Goal: Task Accomplishment & Management: Manage account settings

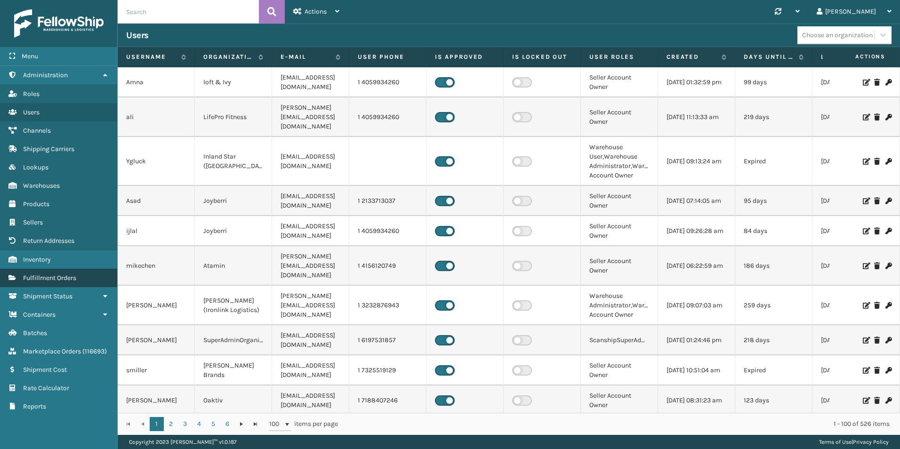
click at [62, 279] on span "Fulfillment Orders" at bounding box center [49, 278] width 53 height 8
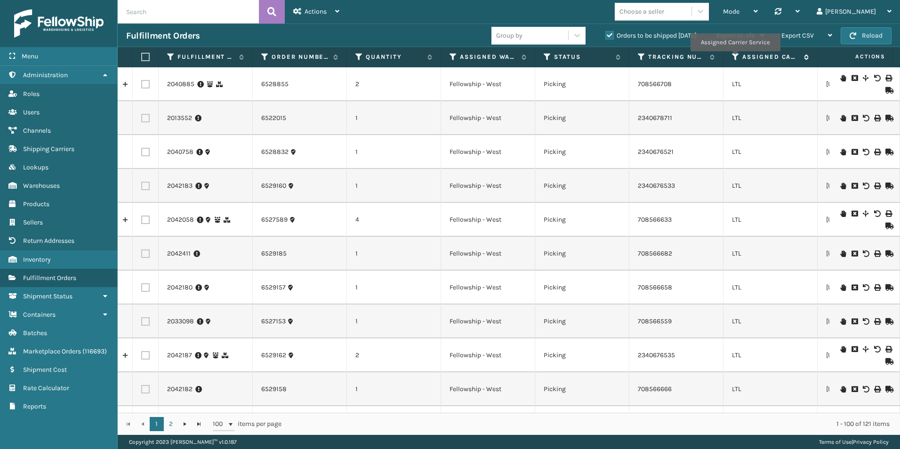
click at [735, 58] on icon at bounding box center [736, 57] width 8 height 8
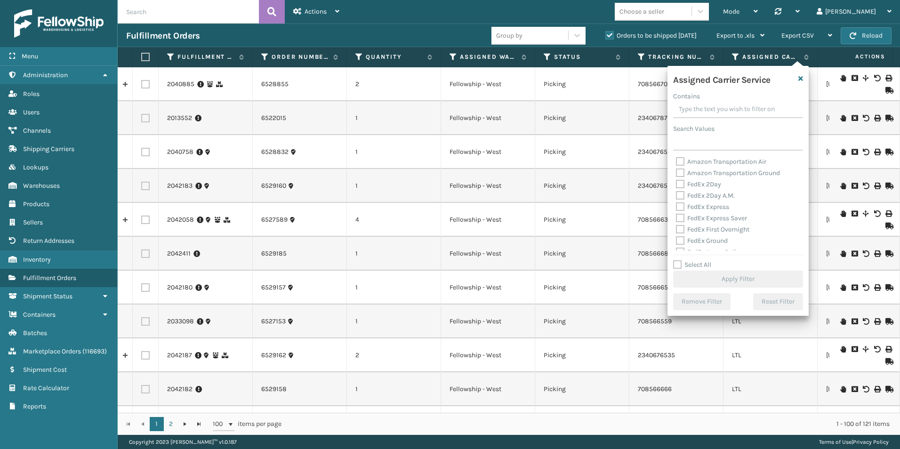
click at [677, 263] on label "Select All" at bounding box center [692, 265] width 38 height 8
click at [677, 260] on input "Select All" at bounding box center [743, 259] width 141 height 1
checkbox input "true"
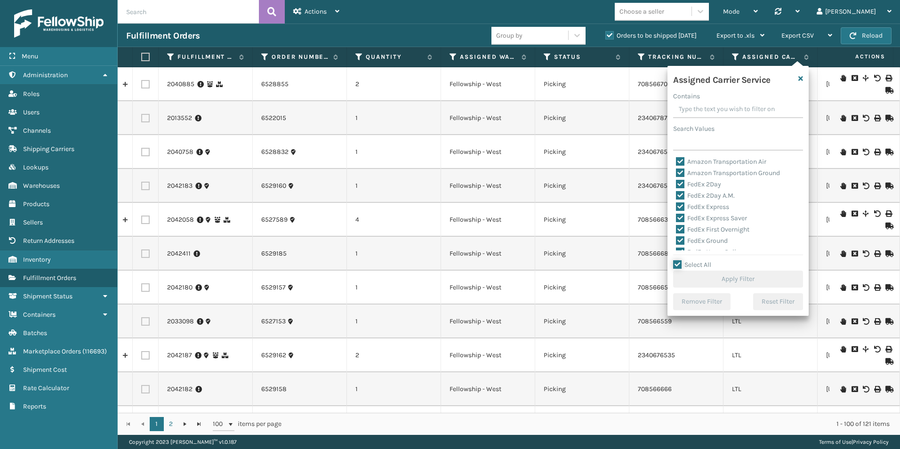
checkbox input "true"
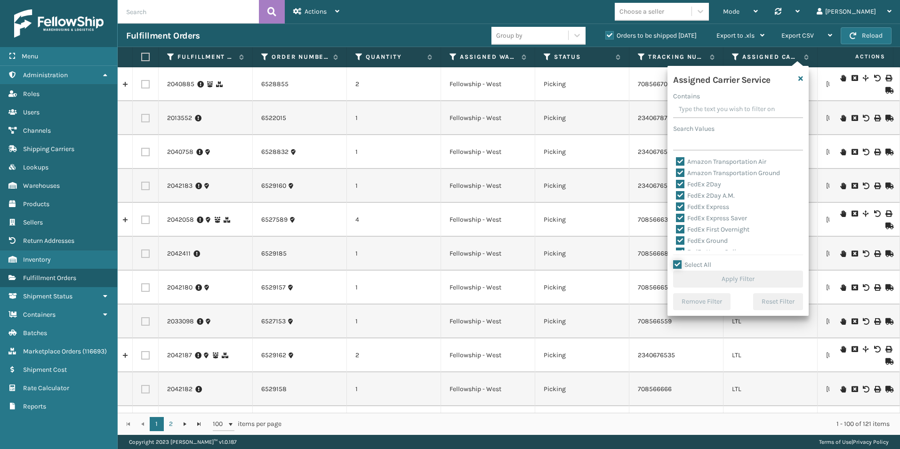
checkbox input "true"
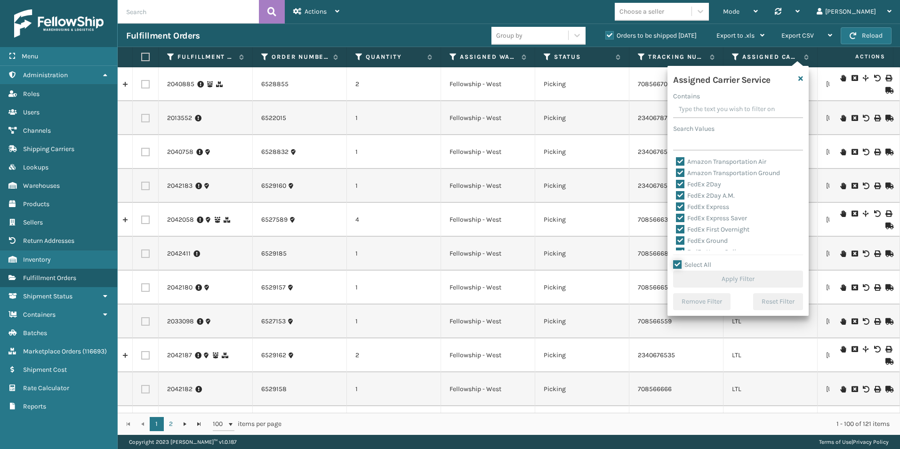
checkbox input "true"
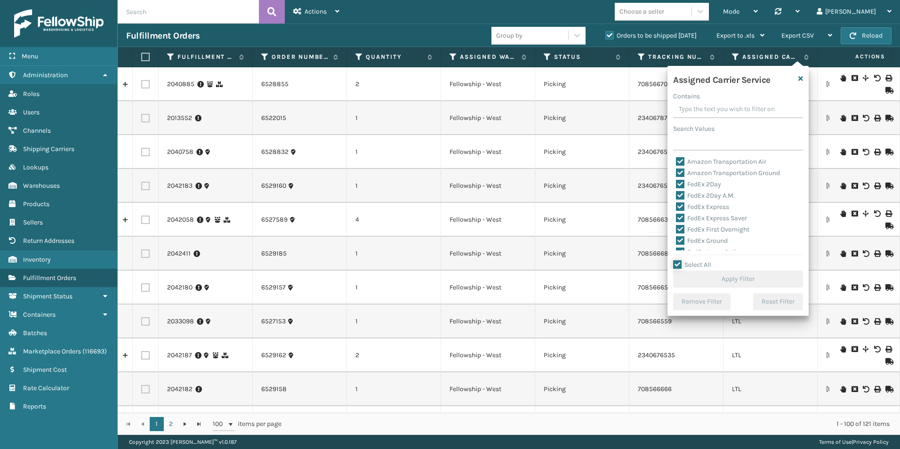
checkbox input "true"
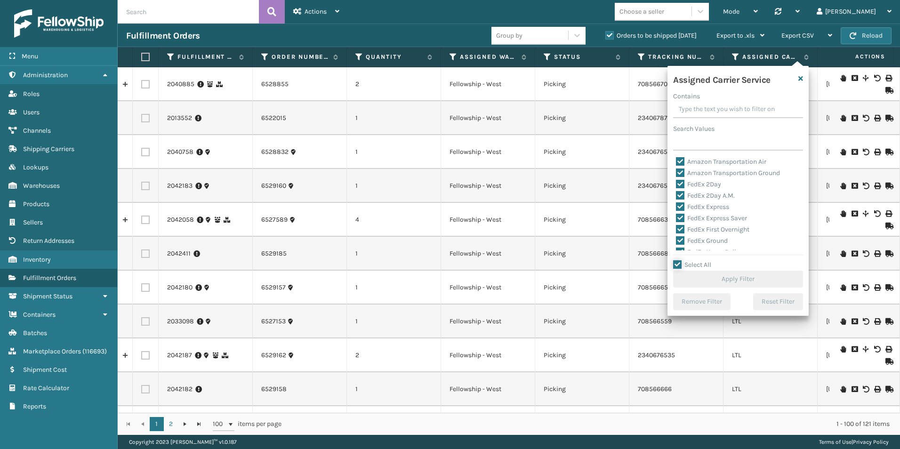
checkbox input "true"
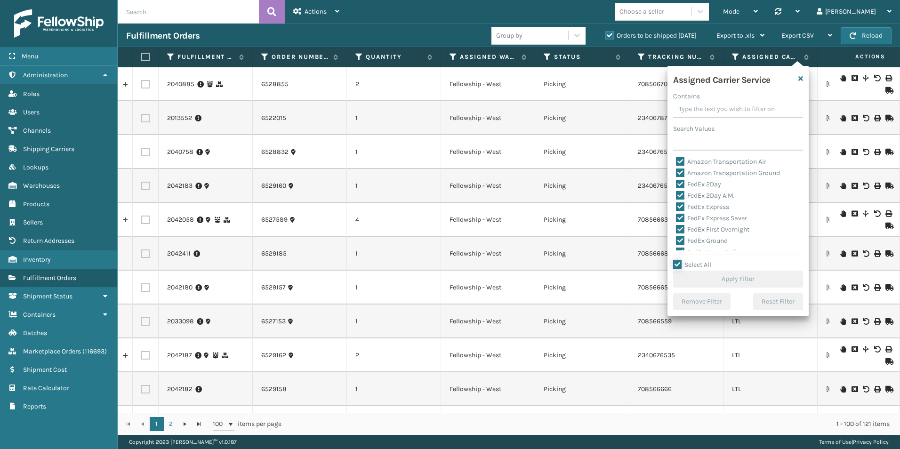
checkbox input "true"
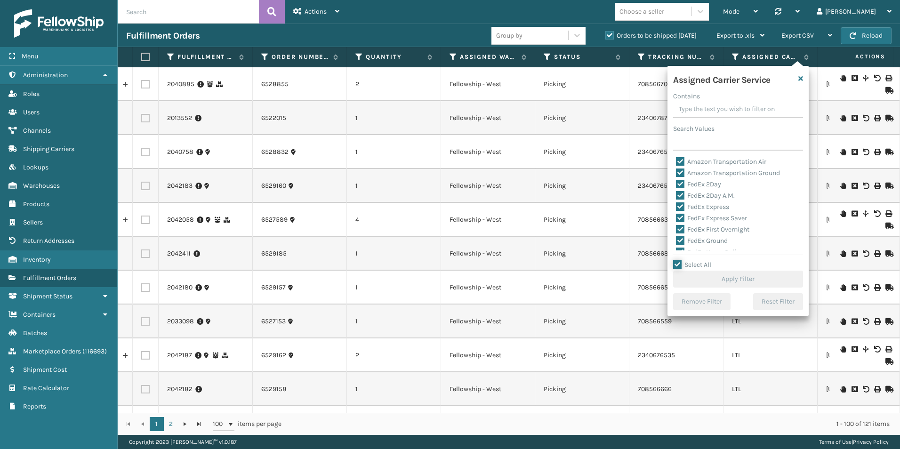
checkbox input "true"
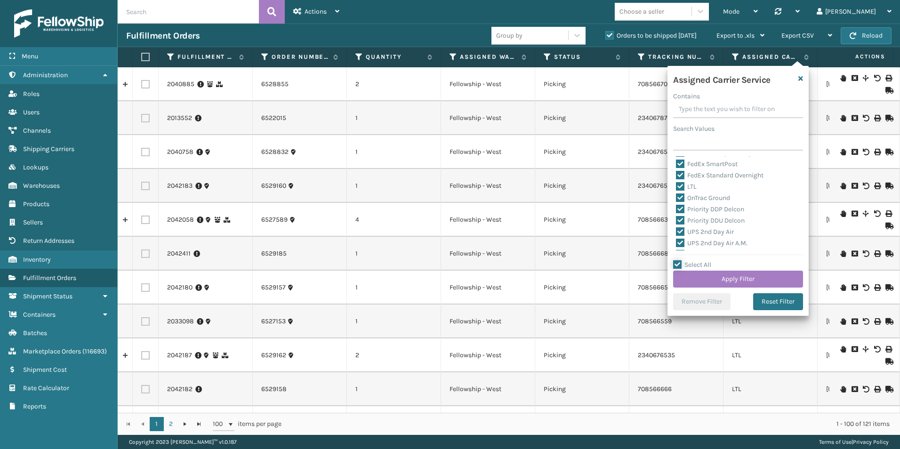
scroll to position [94, 0]
click at [681, 200] on label "LTL" at bounding box center [686, 203] width 21 height 8
click at [676, 200] on input "LTL" at bounding box center [676, 201] width 0 height 6
checkbox input "false"
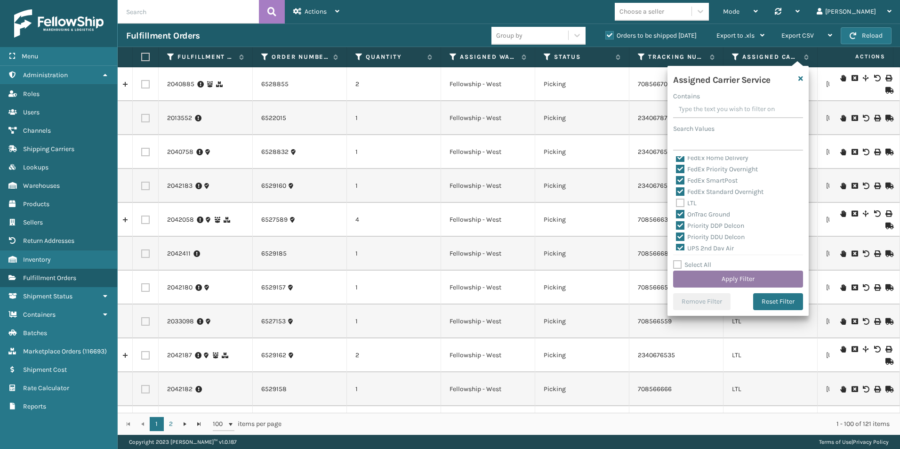
click at [730, 281] on button "Apply Filter" at bounding box center [738, 279] width 130 height 17
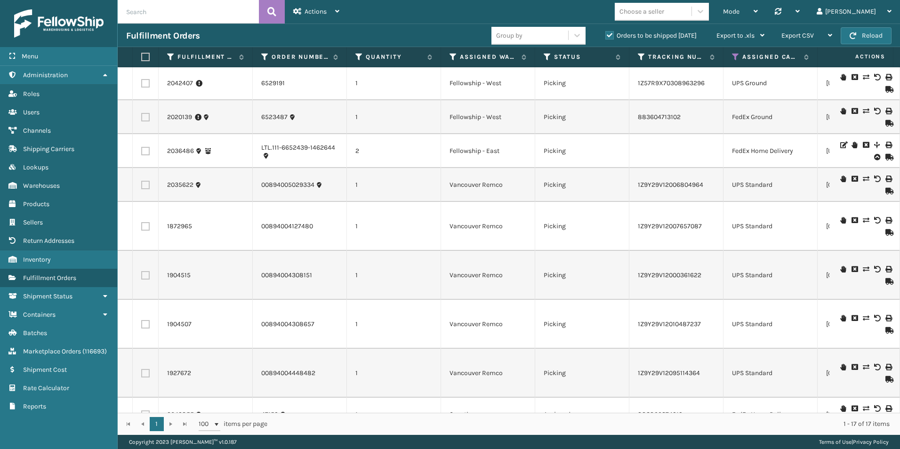
scroll to position [0, 0]
click at [452, 56] on icon at bounding box center [453, 57] width 8 height 8
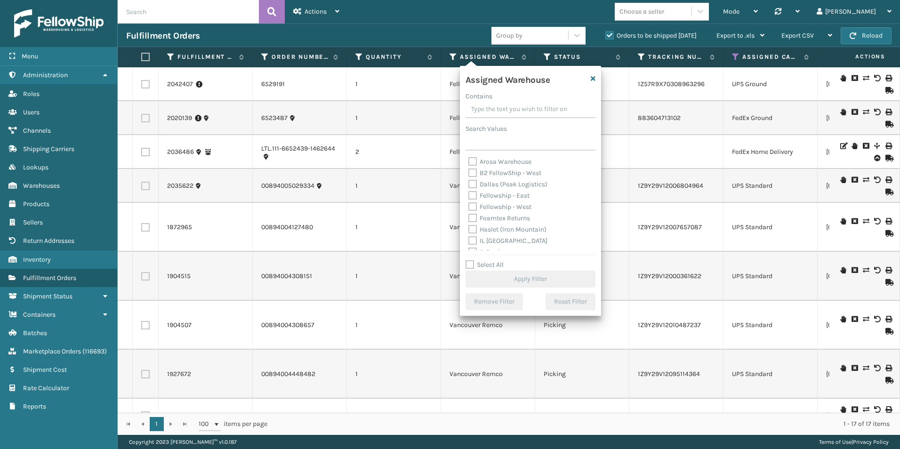
click at [471, 203] on label "Fellowship - West" at bounding box center [499, 207] width 63 height 8
click at [469, 203] on input "Fellowship - West" at bounding box center [468, 204] width 0 height 6
checkbox input "true"
click at [523, 280] on button "Apply Filter" at bounding box center [530, 279] width 130 height 17
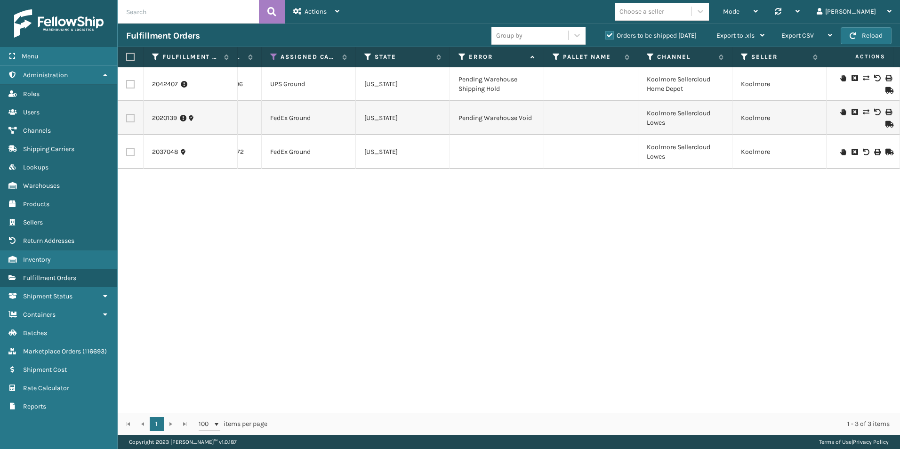
click at [840, 77] on icon at bounding box center [843, 78] width 6 height 7
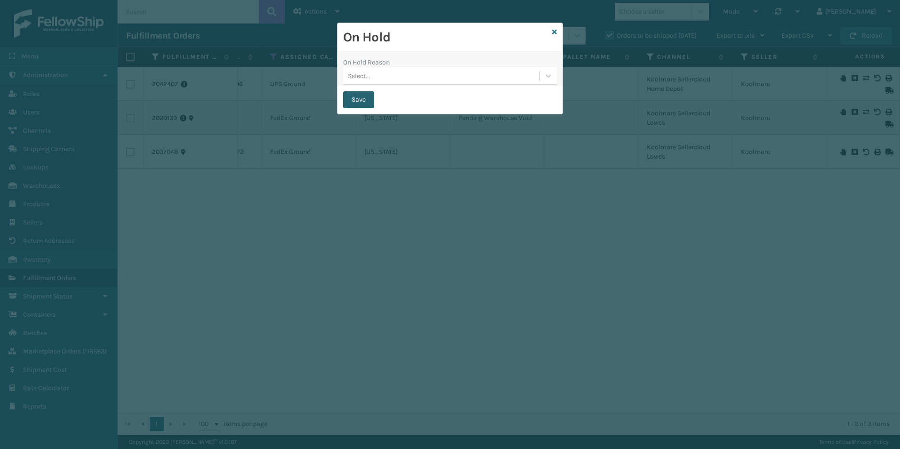
click at [355, 98] on button "Save" at bounding box center [358, 99] width 31 height 17
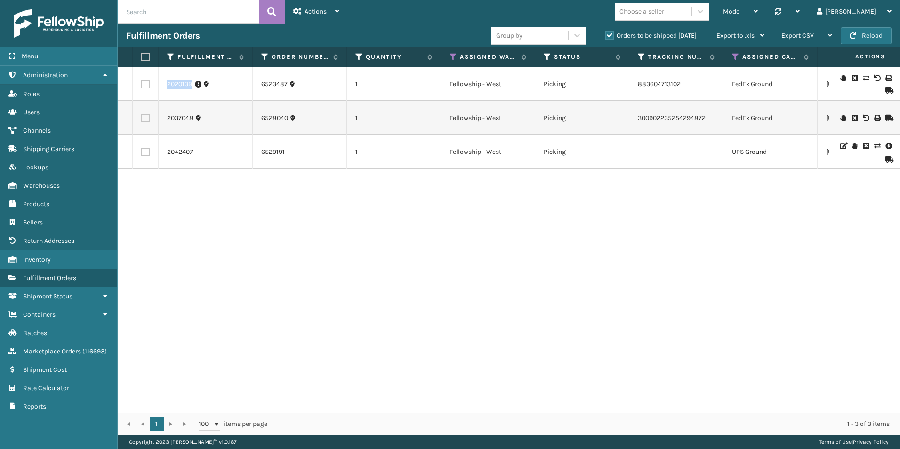
drag, startPoint x: 168, startPoint y: 85, endPoint x: 192, endPoint y: 84, distance: 23.5
click at [192, 84] on link "2020139" at bounding box center [179, 84] width 25 height 9
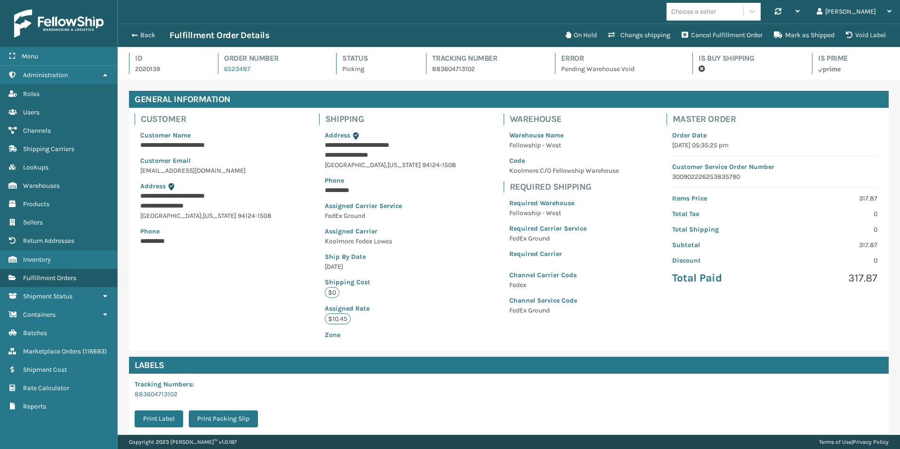
scroll to position [23, 782]
drag, startPoint x: 185, startPoint y: 85, endPoint x: 168, endPoint y: 337, distance: 252.4
click at [168, 337] on div "**********" at bounding box center [509, 229] width 760 height 243
click at [131, 33] on span "button" at bounding box center [133, 35] width 6 height 7
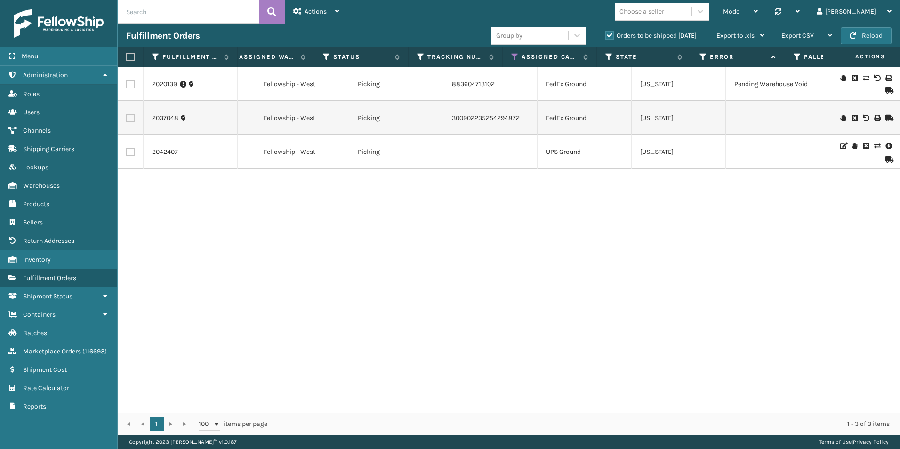
scroll to position [0, 141]
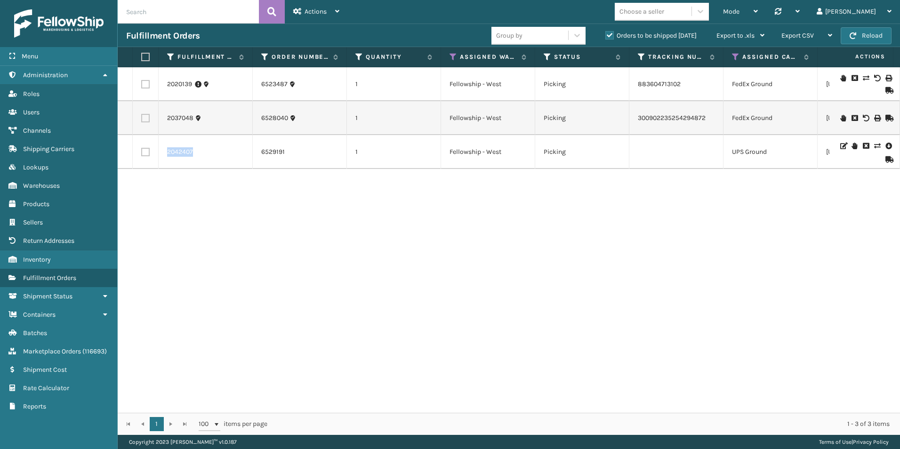
drag, startPoint x: 167, startPoint y: 151, endPoint x: 196, endPoint y: 152, distance: 29.2
click at [196, 152] on div "2042407" at bounding box center [205, 151] width 77 height 9
drag, startPoint x: 196, startPoint y: 152, endPoint x: 178, endPoint y: 152, distance: 17.9
copy link "2042407"
click at [864, 39] on button "Reload" at bounding box center [866, 35] width 51 height 17
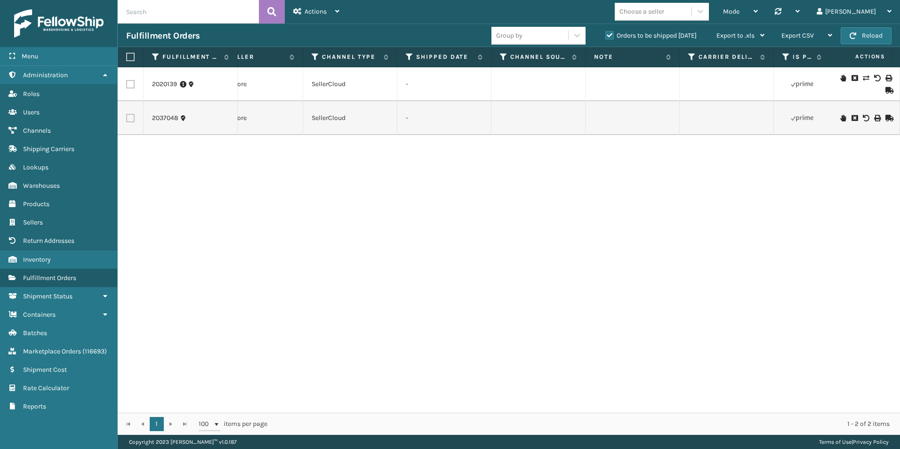
scroll to position [0, 1027]
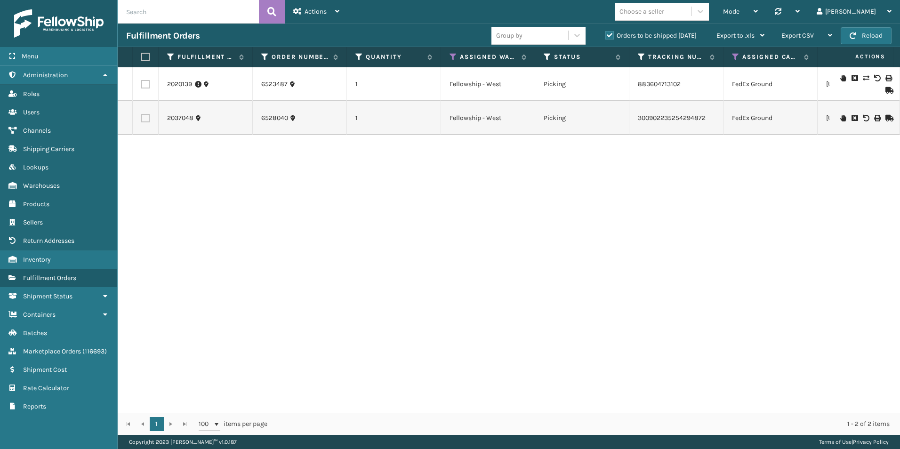
click at [885, 116] on icon at bounding box center [888, 118] width 6 height 7
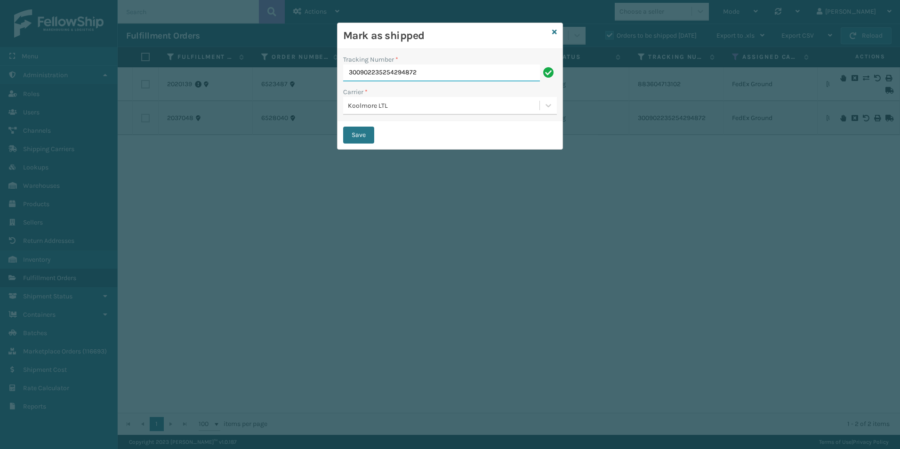
drag, startPoint x: 449, startPoint y: 73, endPoint x: 279, endPoint y: 72, distance: 169.4
click at [279, 72] on div "Mark as shipped Tracking Number * 300902235254294872 Carrier * Koolmore LTL Save" at bounding box center [450, 224] width 900 height 449
drag, startPoint x: 492, startPoint y: 78, endPoint x: 430, endPoint y: 72, distance: 62.8
click at [492, 78] on input "300902235254294872" at bounding box center [441, 72] width 197 height 17
click at [430, 72] on input "300902235254294872" at bounding box center [441, 72] width 197 height 17
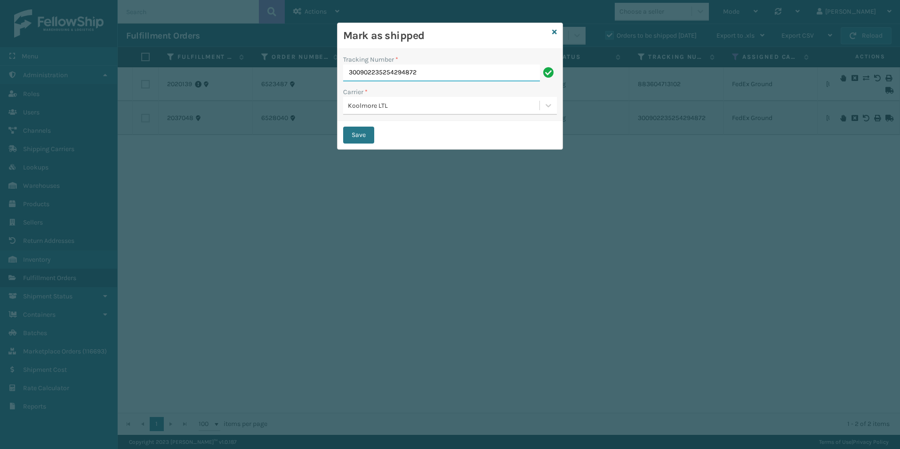
drag, startPoint x: 427, startPoint y: 73, endPoint x: 339, endPoint y: 73, distance: 88.0
click at [339, 73] on div "Tracking Number * 300902235254294872 Carrier * Koolmore LTL" at bounding box center [449, 85] width 225 height 72
type input "178298330"
click at [365, 132] on button "Save" at bounding box center [358, 135] width 31 height 17
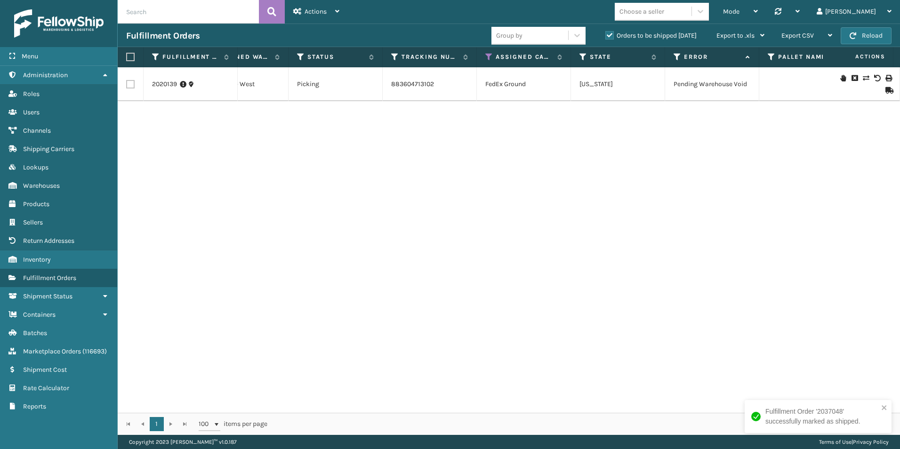
scroll to position [0, 64]
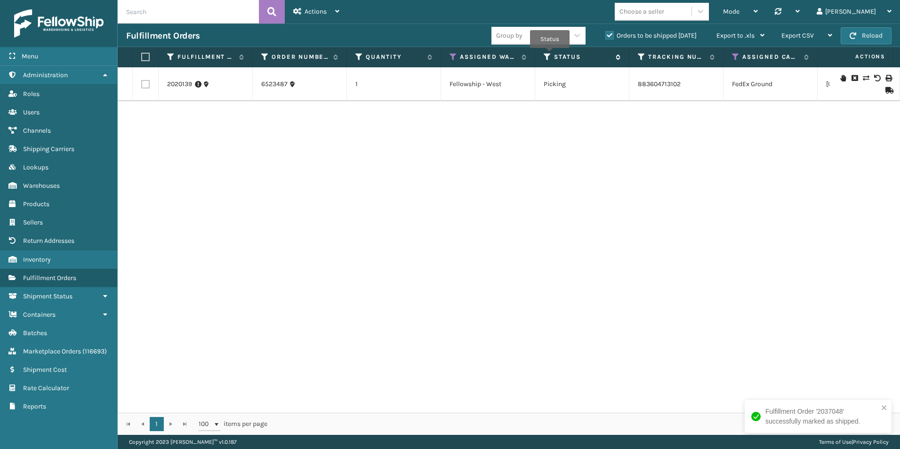
click at [548, 56] on icon at bounding box center [548, 57] width 8 height 8
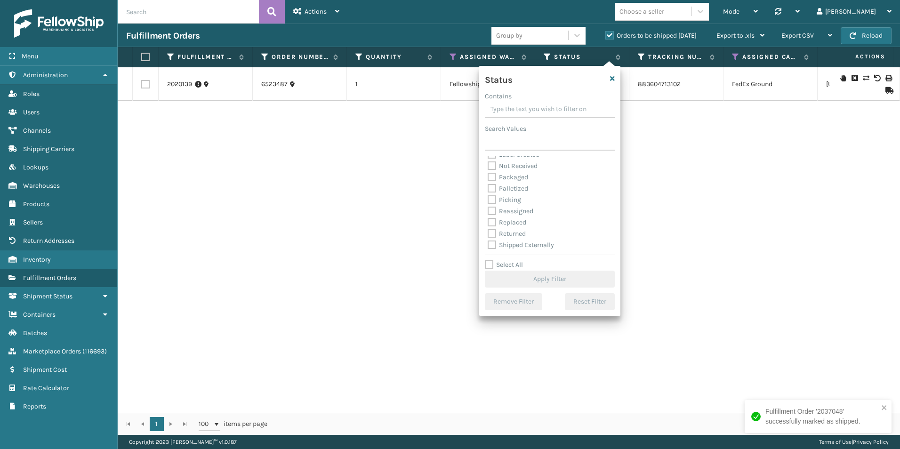
scroll to position [53, 0]
click at [489, 185] on label "Palletized" at bounding box center [508, 188] width 40 height 8
click at [488, 185] on input "Palletized" at bounding box center [488, 186] width 0 height 6
checkbox input "true"
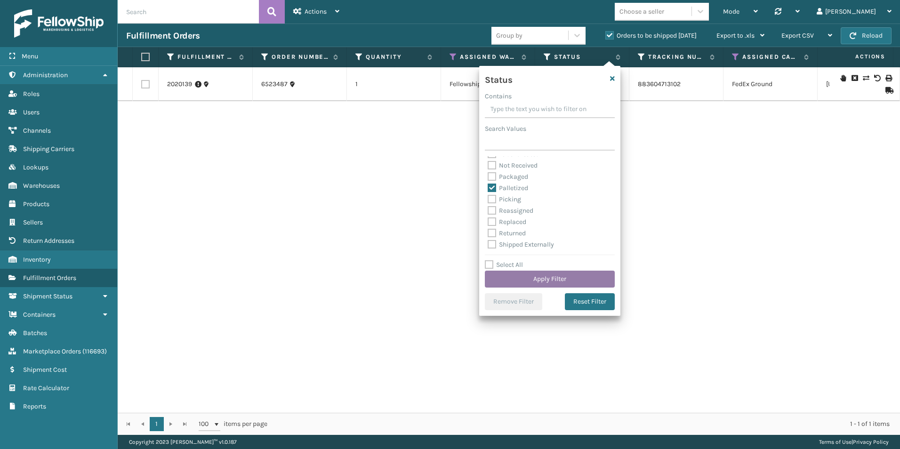
click at [546, 278] on button "Apply Filter" at bounding box center [550, 279] width 130 height 17
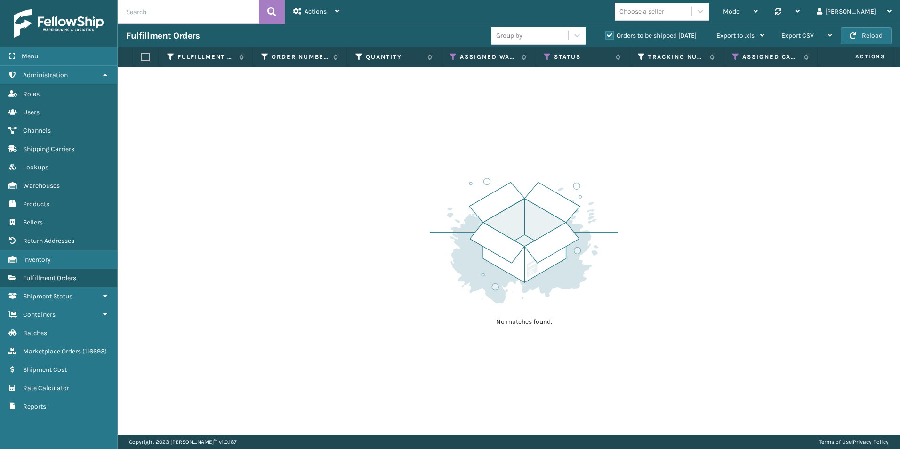
click at [609, 34] on label "Orders to be shipped [DATE]" at bounding box center [650, 36] width 91 height 8
click at [606, 34] on input "Orders to be shipped [DATE]" at bounding box center [605, 33] width 0 height 6
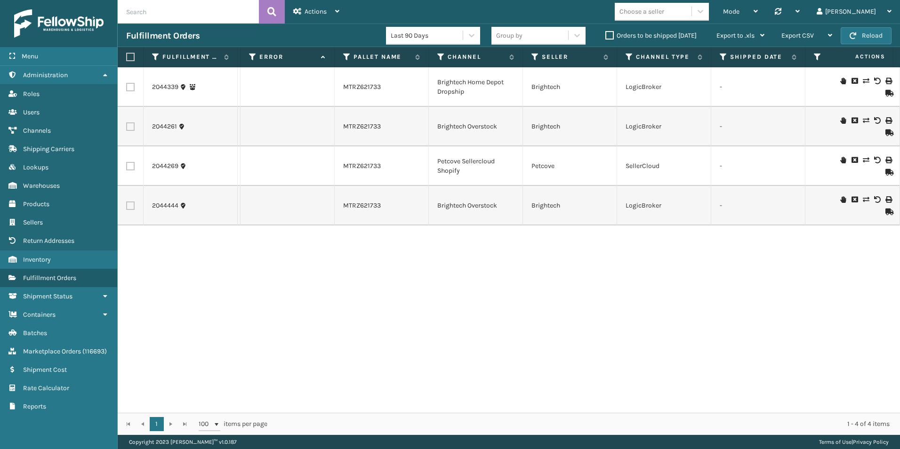
scroll to position [0, 800]
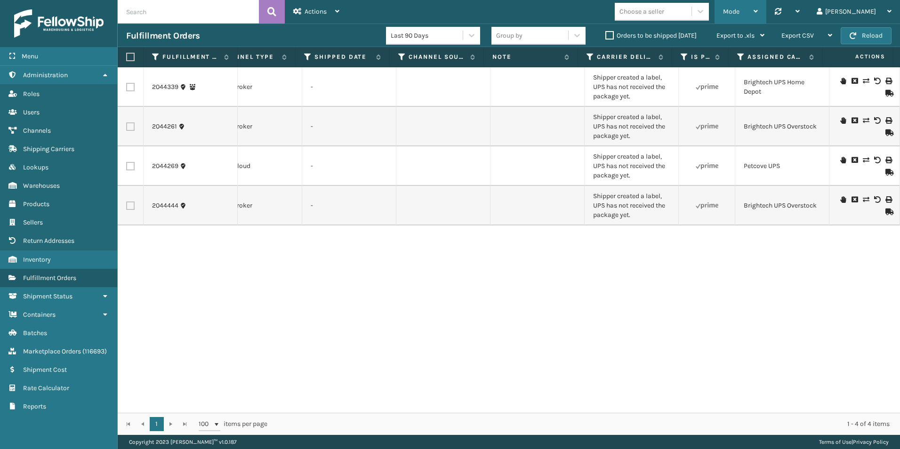
click at [739, 11] on span "Mode" at bounding box center [731, 12] width 16 height 8
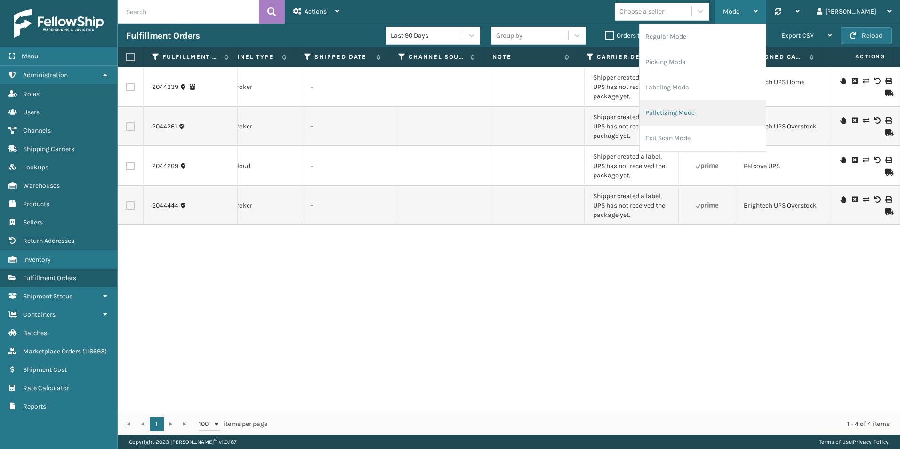
click at [729, 115] on li "Palletizing Mode" at bounding box center [703, 112] width 126 height 25
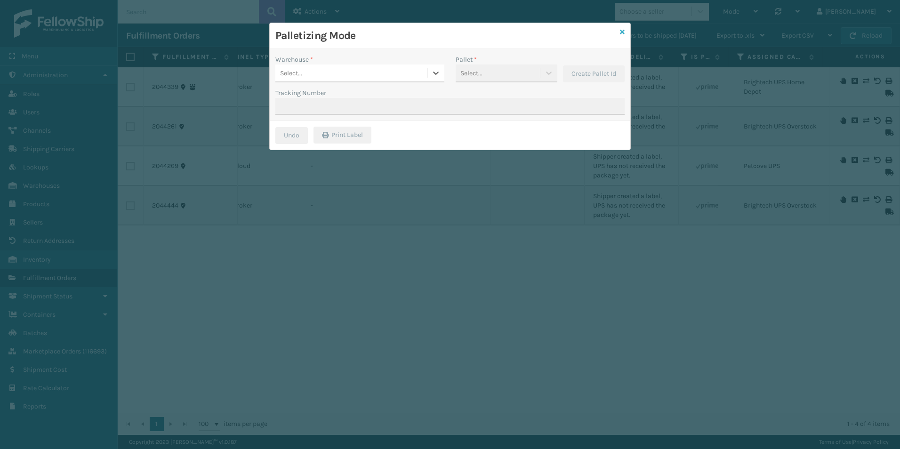
click at [624, 31] on icon at bounding box center [622, 32] width 5 height 7
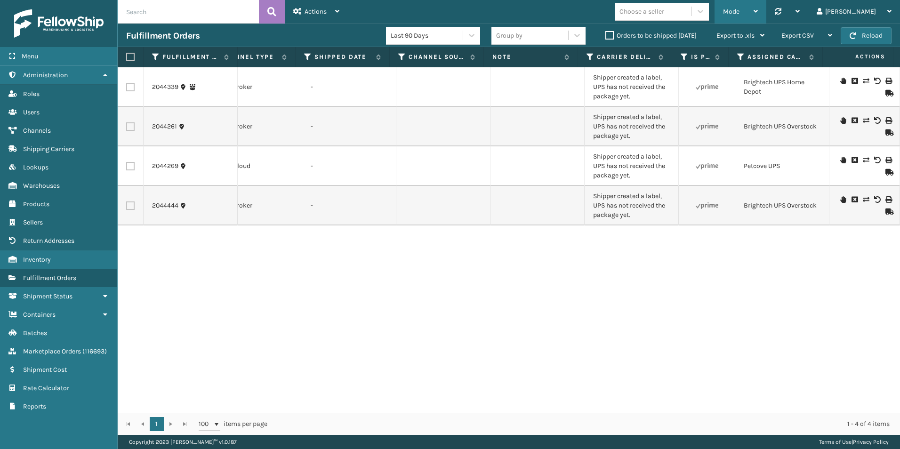
click at [739, 15] on span "Mode" at bounding box center [731, 12] width 16 height 8
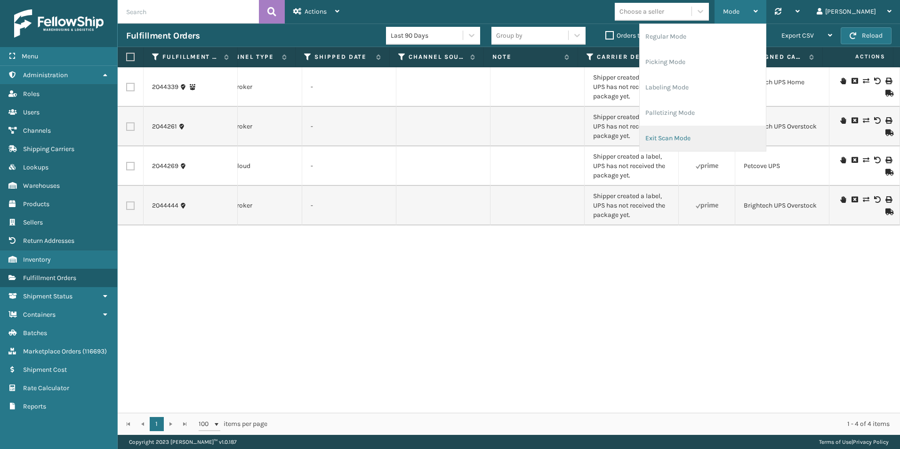
click at [709, 141] on li "Exit Scan Mode" at bounding box center [703, 138] width 126 height 25
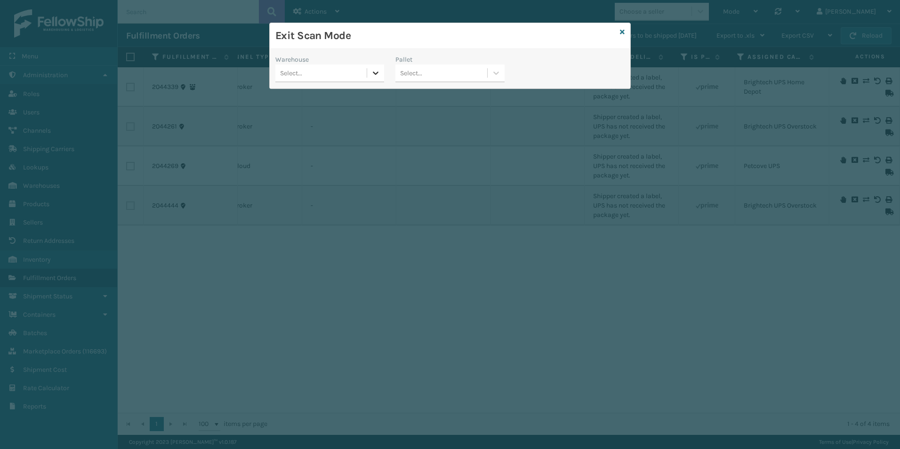
click at [379, 69] on icon at bounding box center [375, 72] width 9 height 9
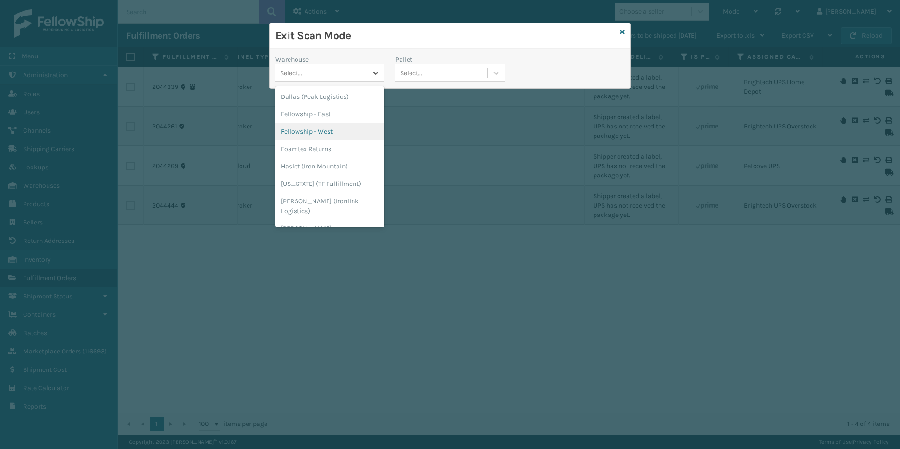
drag, startPoint x: 306, startPoint y: 134, endPoint x: 320, endPoint y: 133, distance: 13.7
click at [308, 133] on div "Fellowship - West" at bounding box center [329, 131] width 109 height 17
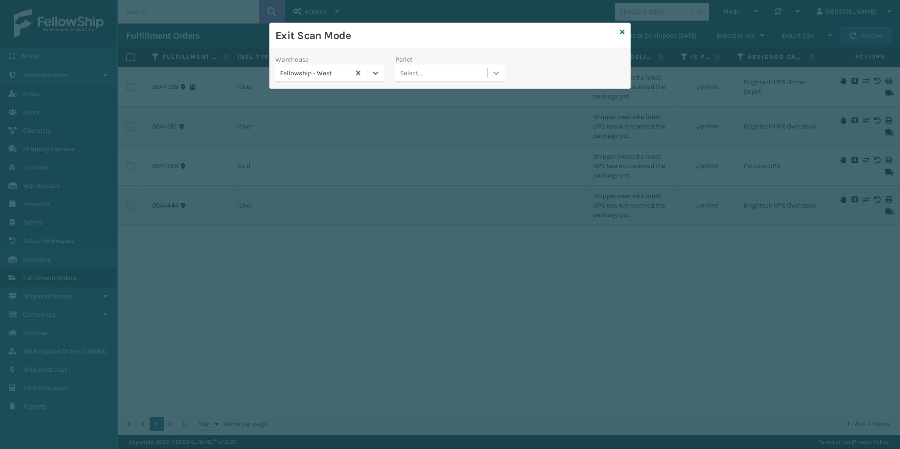
click at [498, 70] on icon at bounding box center [495, 72] width 9 height 9
click at [542, 65] on div "Warehouse Fellowship - [GEOGRAPHIC_DATA] 0 results available. Use Up and Down t…" at bounding box center [450, 71] width 361 height 33
click at [622, 31] on icon at bounding box center [622, 32] width 5 height 7
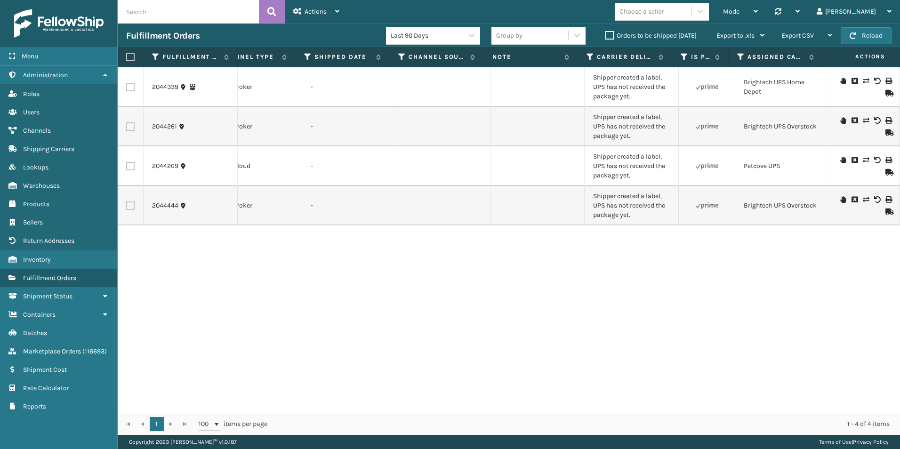
click at [885, 93] on icon at bounding box center [888, 93] width 6 height 7
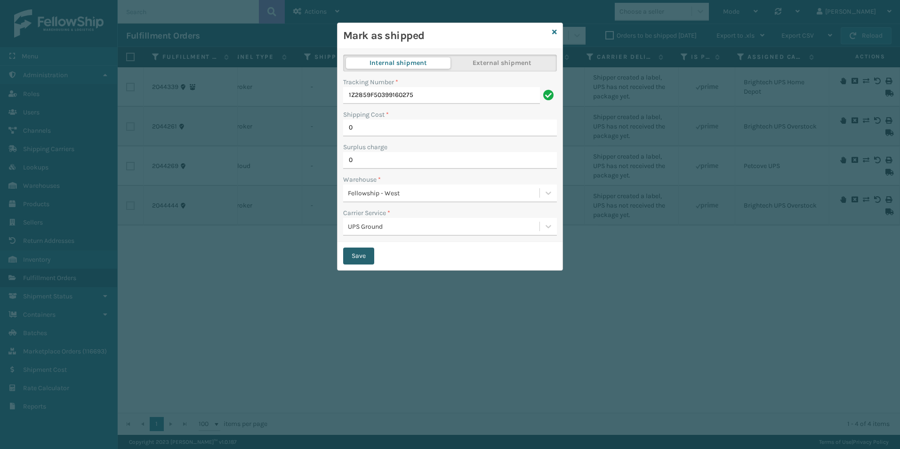
click at [354, 257] on button "Save" at bounding box center [358, 256] width 31 height 17
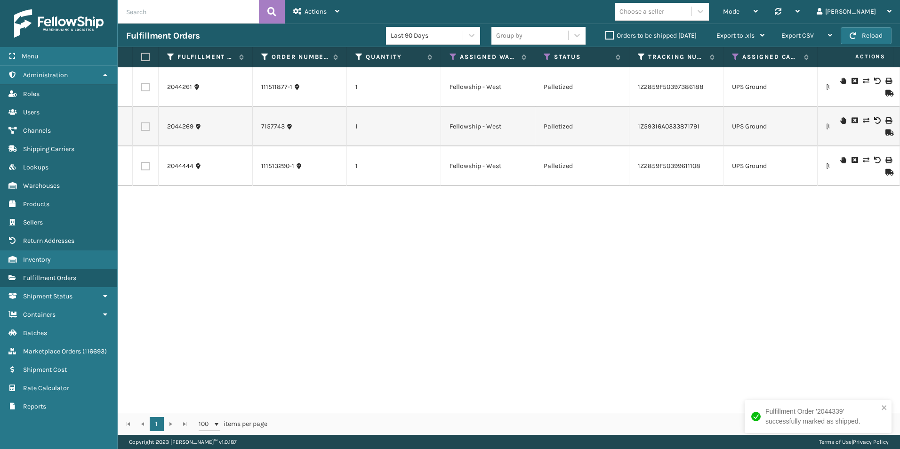
click at [885, 93] on icon at bounding box center [888, 93] width 6 height 7
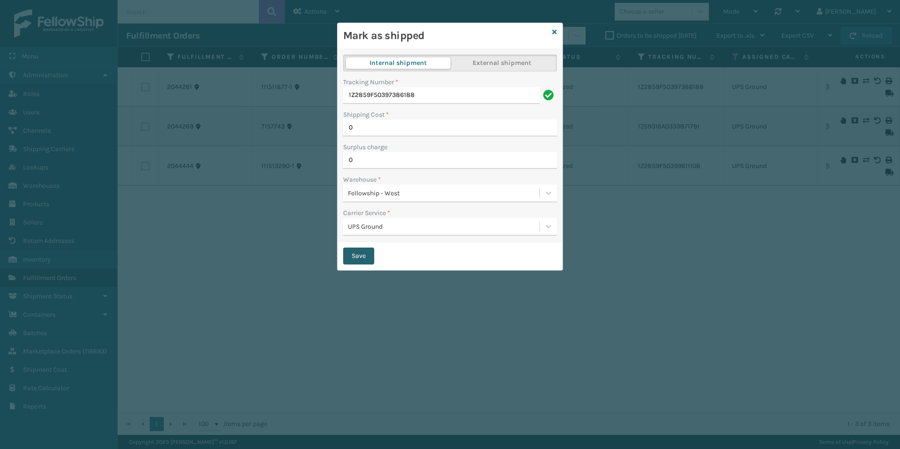
click at [364, 260] on button "Save" at bounding box center [358, 256] width 31 height 17
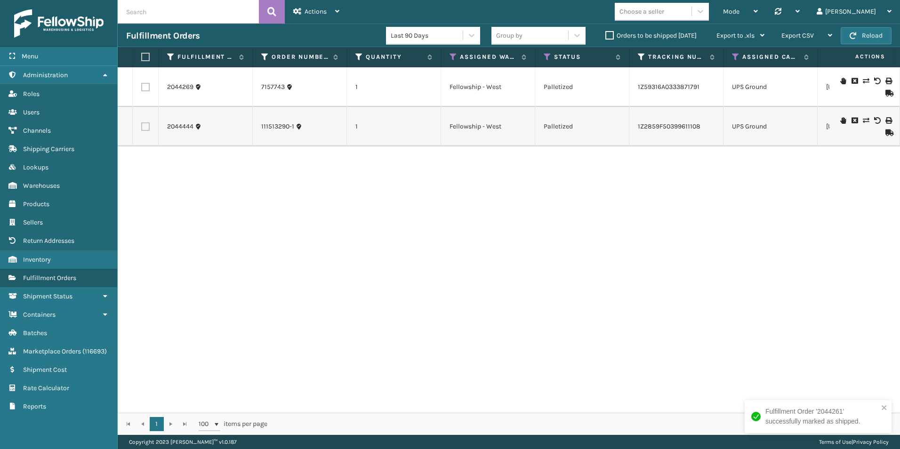
click at [885, 92] on icon at bounding box center [888, 93] width 6 height 7
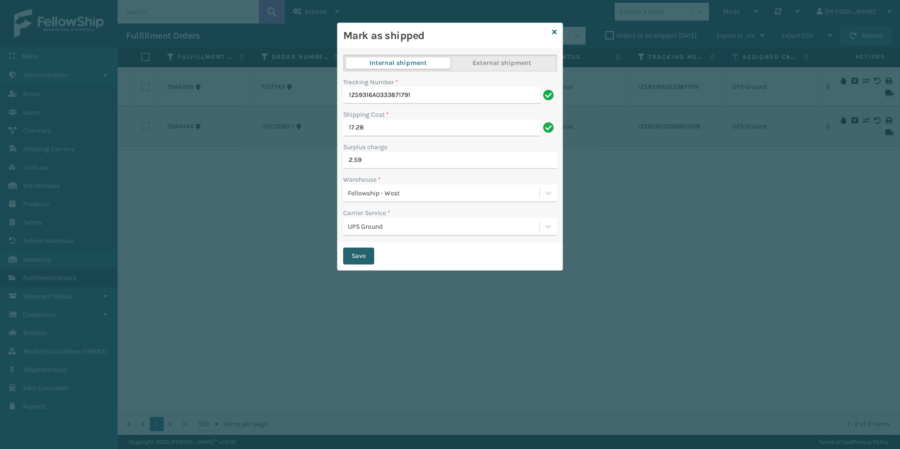
click at [350, 259] on button "Save" at bounding box center [358, 256] width 31 height 17
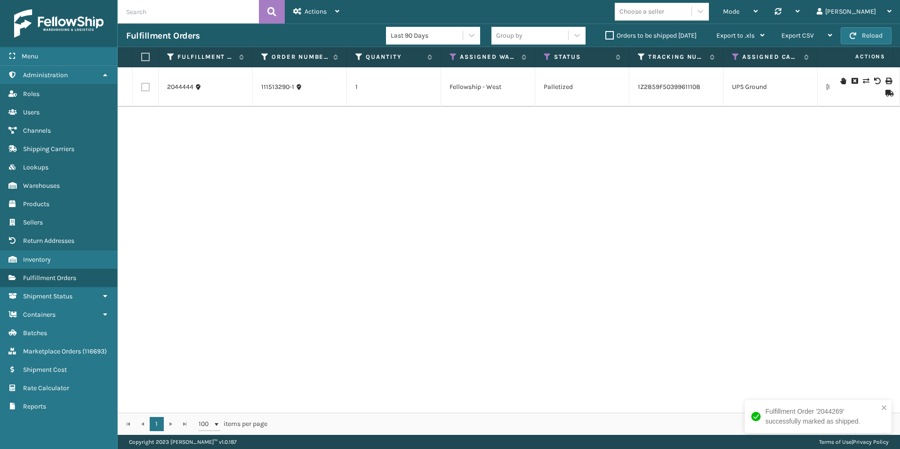
click at [885, 94] on icon at bounding box center [888, 93] width 6 height 7
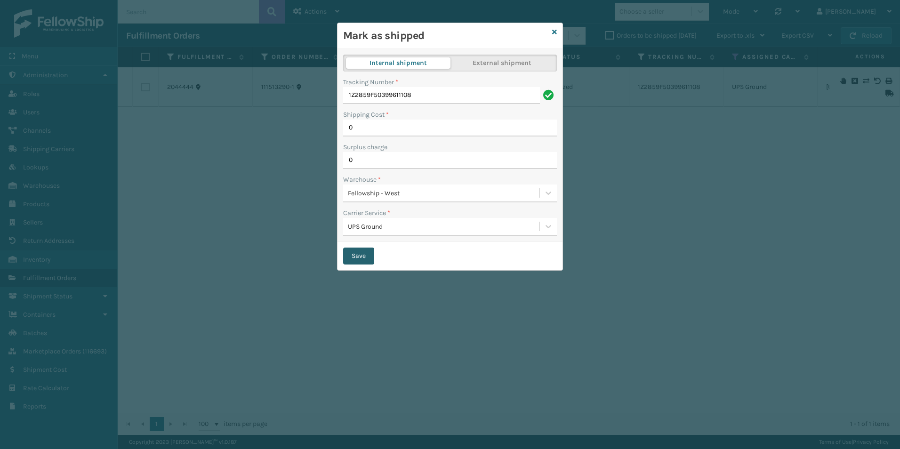
click at [345, 256] on button "Save" at bounding box center [358, 256] width 31 height 17
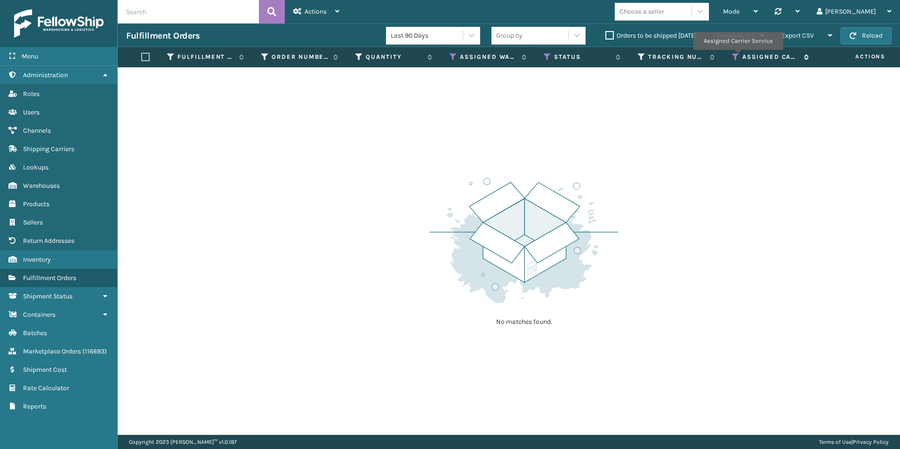
click at [738, 56] on icon at bounding box center [736, 57] width 8 height 8
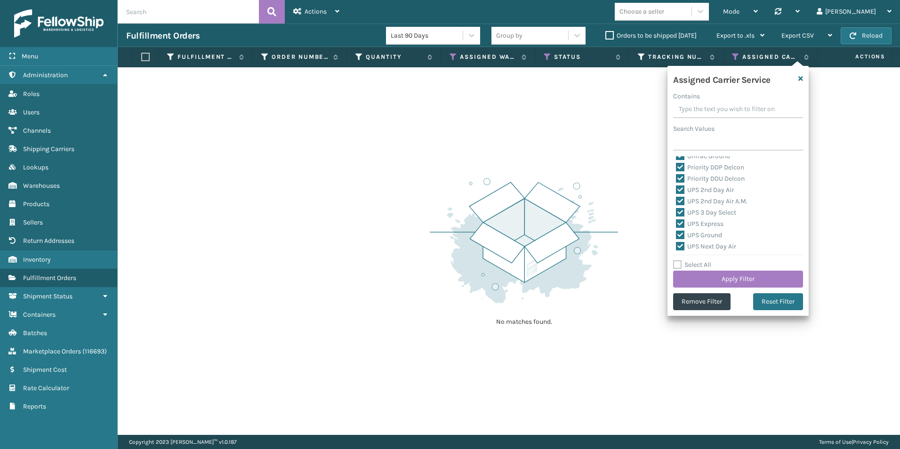
click at [679, 265] on label "Select All" at bounding box center [692, 265] width 38 height 8
click at [679, 260] on input "Select All" at bounding box center [743, 259] width 141 height 1
checkbox input "true"
click at [678, 265] on label "Select All" at bounding box center [692, 265] width 38 height 8
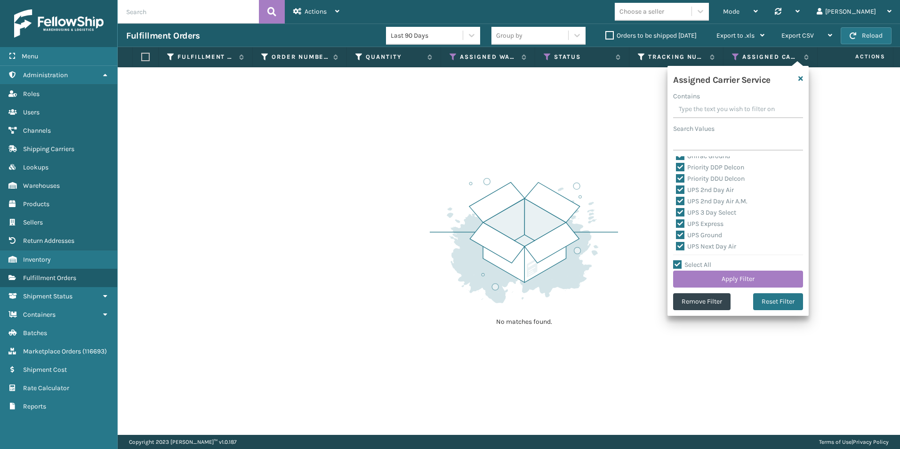
click at [678, 260] on input "Select All" at bounding box center [743, 259] width 141 height 1
checkbox input "false"
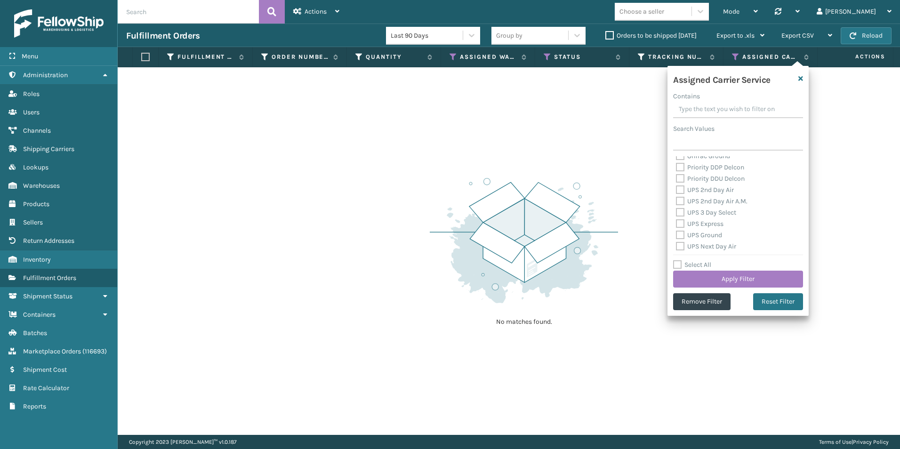
checkbox input "false"
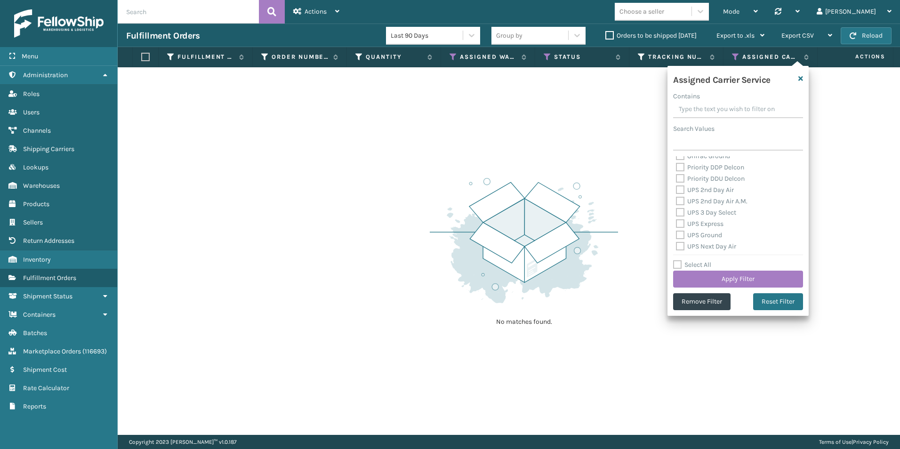
checkbox input "false"
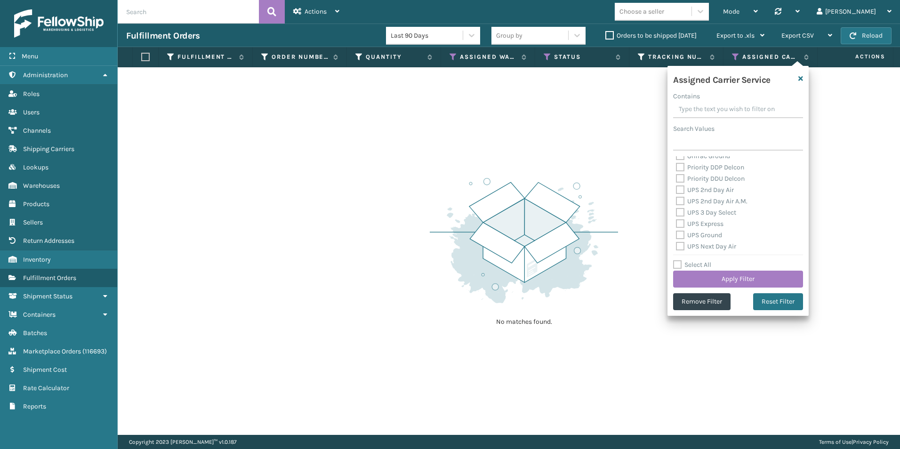
checkbox input "false"
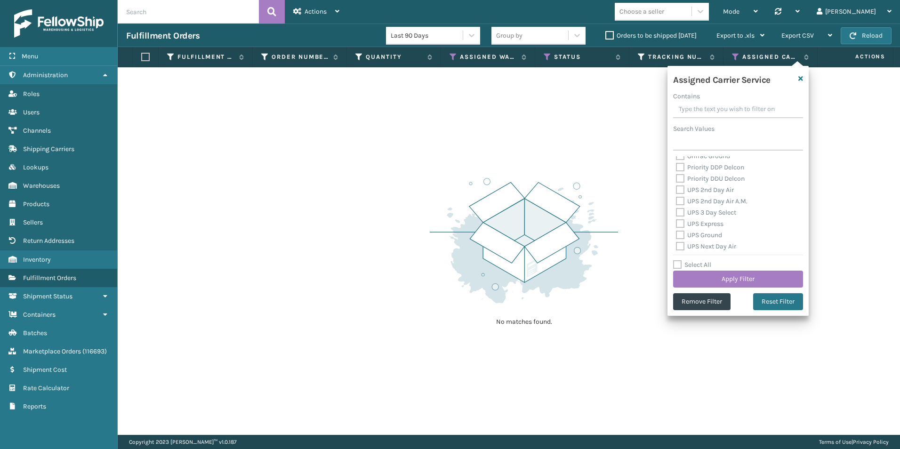
checkbox input "false"
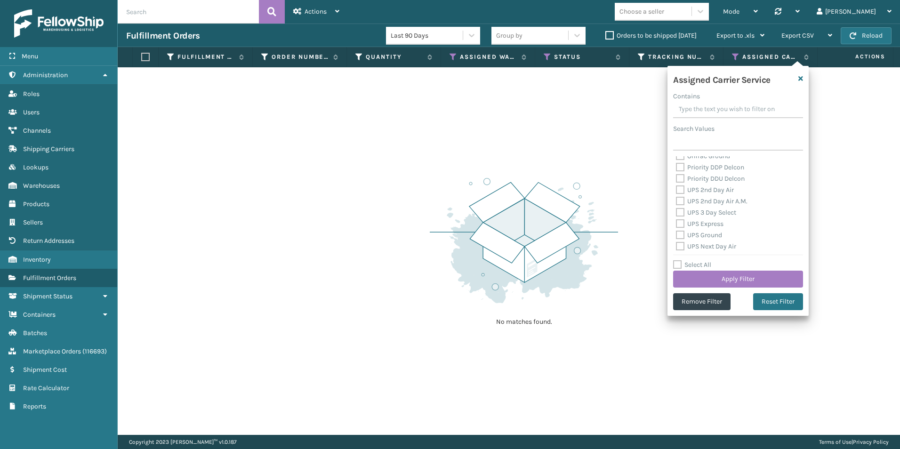
checkbox input "false"
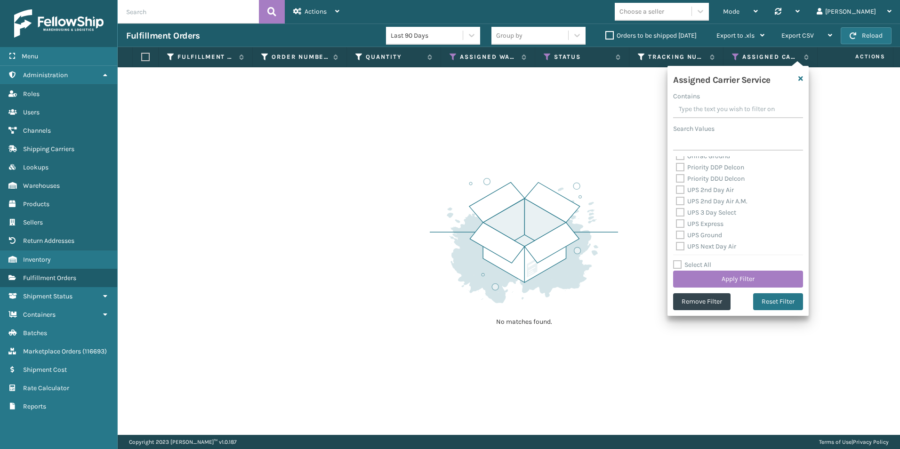
checkbox input "false"
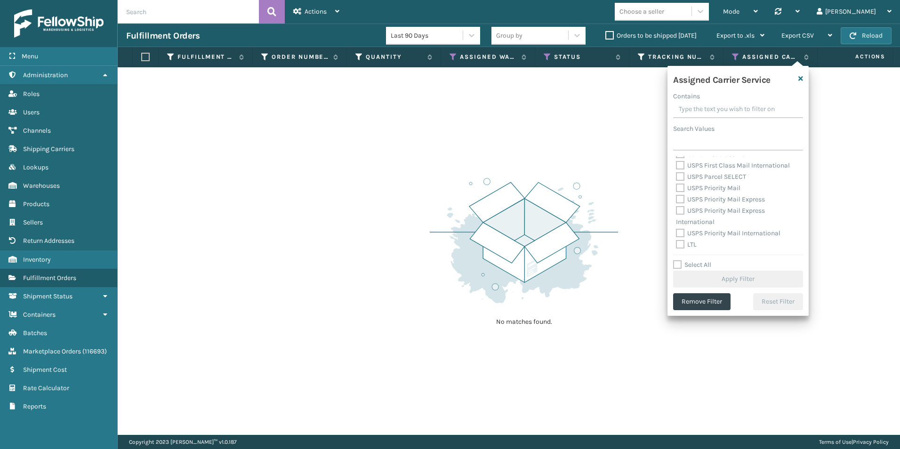
click at [681, 242] on label "LTL" at bounding box center [686, 245] width 21 height 8
click at [676, 242] on input "LTL" at bounding box center [676, 242] width 0 height 6
checkbox input "true"
click at [719, 277] on button "Apply Filter" at bounding box center [738, 279] width 130 height 17
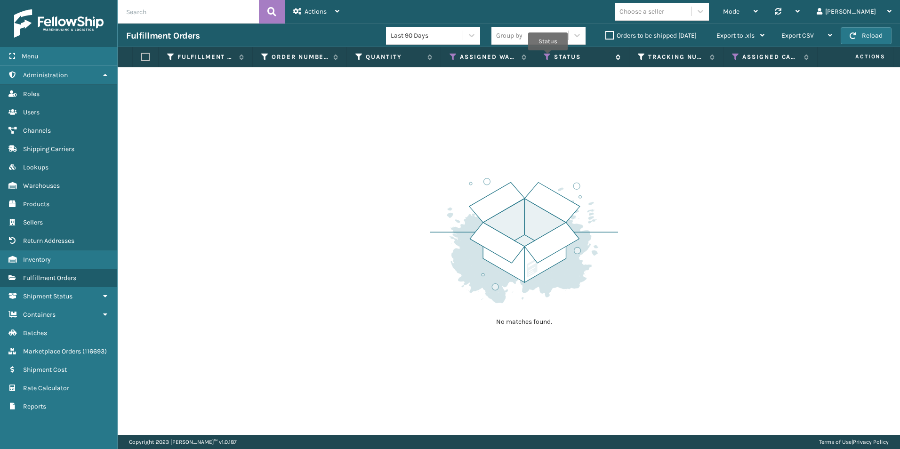
click at [548, 57] on icon at bounding box center [548, 57] width 8 height 8
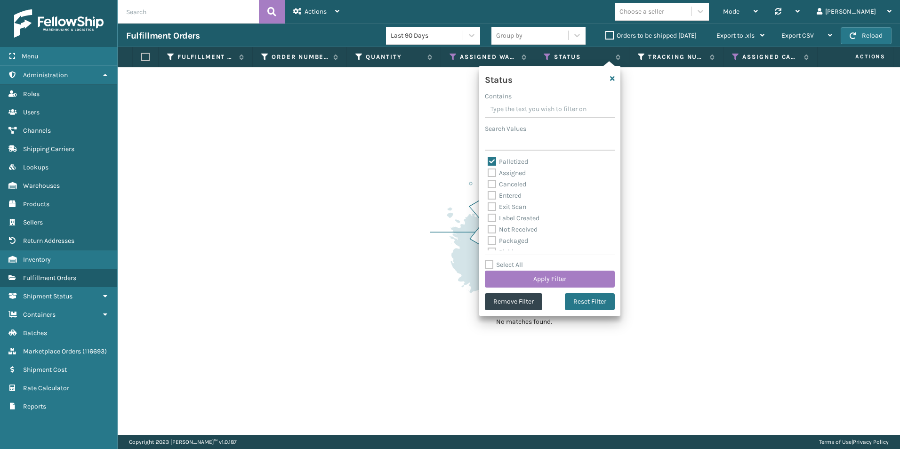
click at [493, 160] on label "Palletized" at bounding box center [508, 162] width 40 height 8
click at [488, 160] on input "Palletized" at bounding box center [488, 159] width 0 height 6
checkbox input "false"
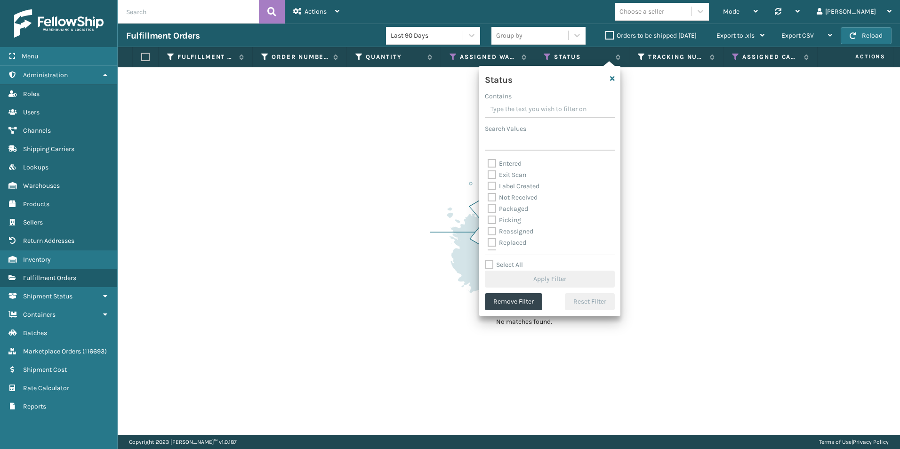
scroll to position [47, 0]
click at [494, 204] on label "Picking" at bounding box center [504, 205] width 33 height 8
click at [488, 204] on input "Picking" at bounding box center [488, 203] width 0 height 6
checkbox input "true"
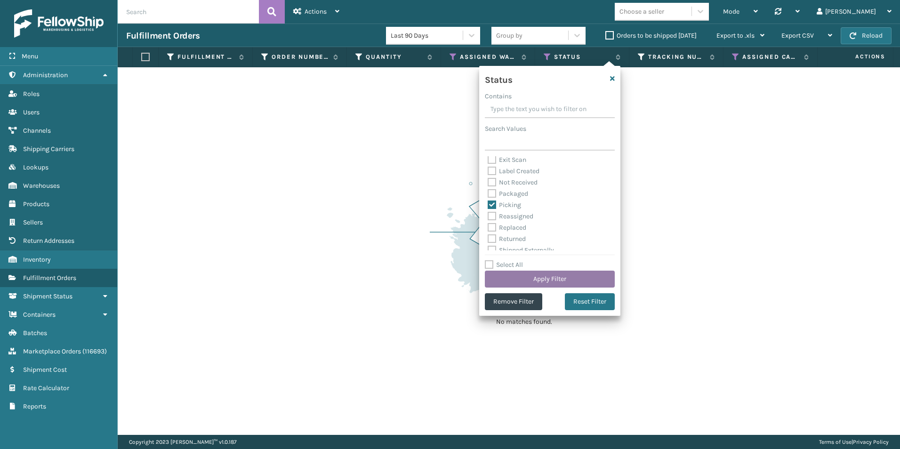
click at [551, 278] on button "Apply Filter" at bounding box center [550, 279] width 130 height 17
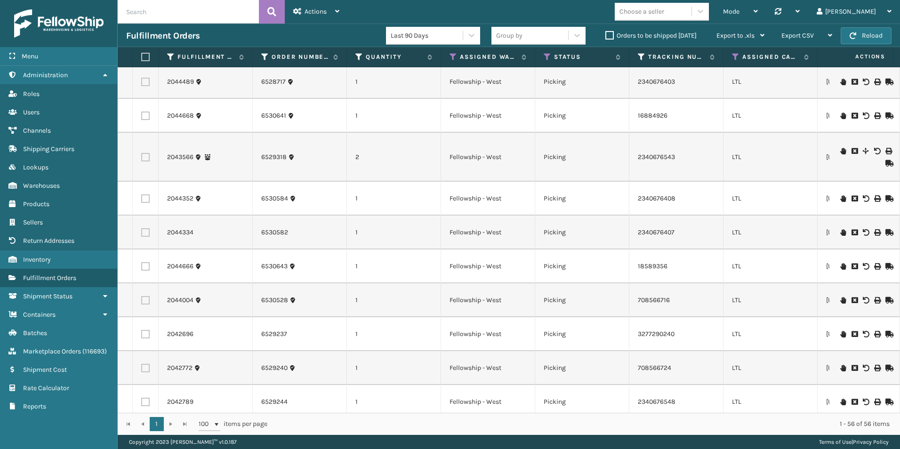
scroll to position [1478, 0]
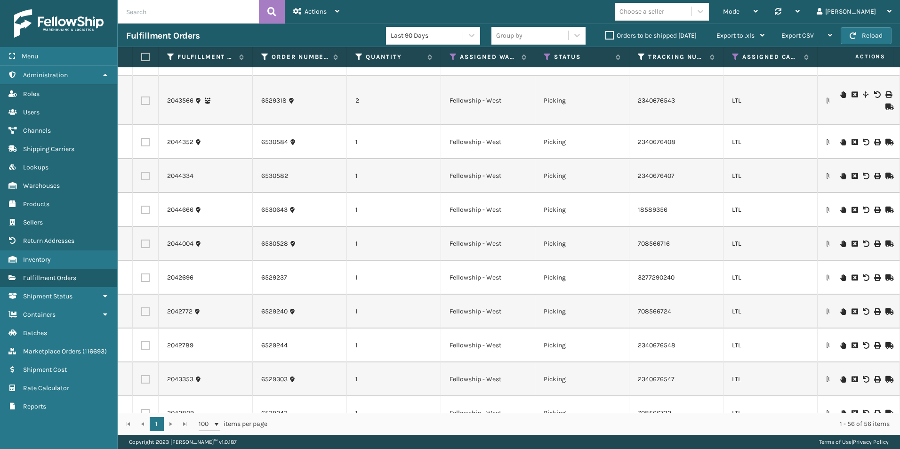
click at [208, 16] on input "text" at bounding box center [188, 12] width 141 height 24
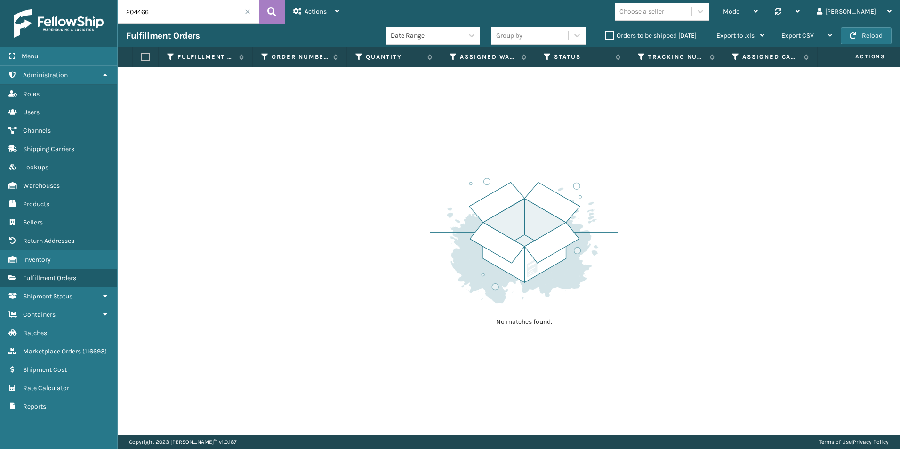
click at [139, 12] on input "204466" at bounding box center [188, 12] width 141 height 24
drag, startPoint x: 169, startPoint y: 15, endPoint x: 122, endPoint y: 12, distance: 47.2
click at [122, 12] on input "20446" at bounding box center [188, 12] width 141 height 24
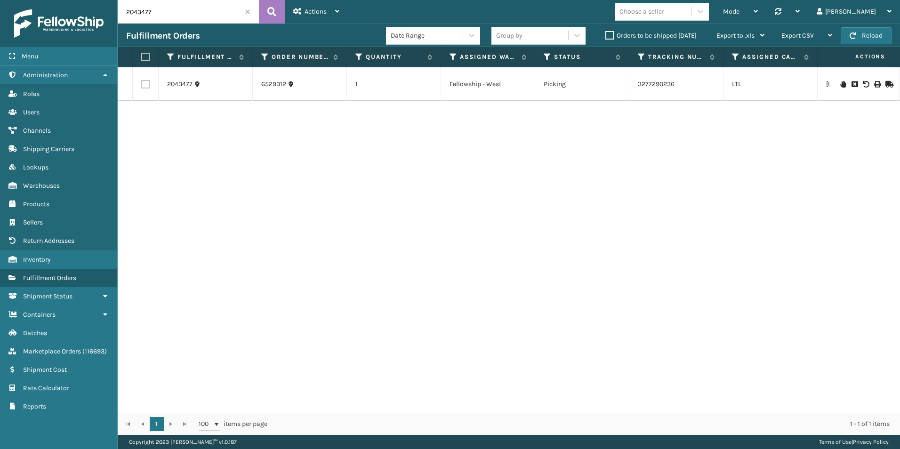
click at [840, 86] on icon at bounding box center [843, 84] width 6 height 7
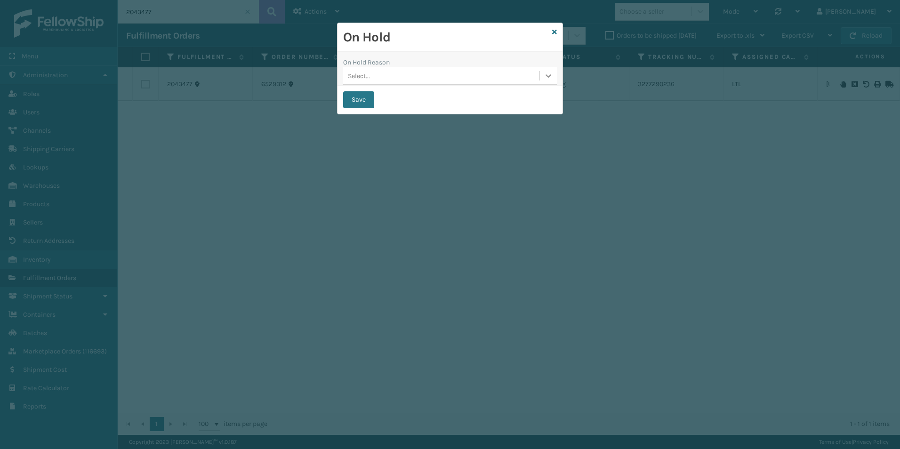
click at [549, 76] on icon at bounding box center [548, 75] width 6 height 3
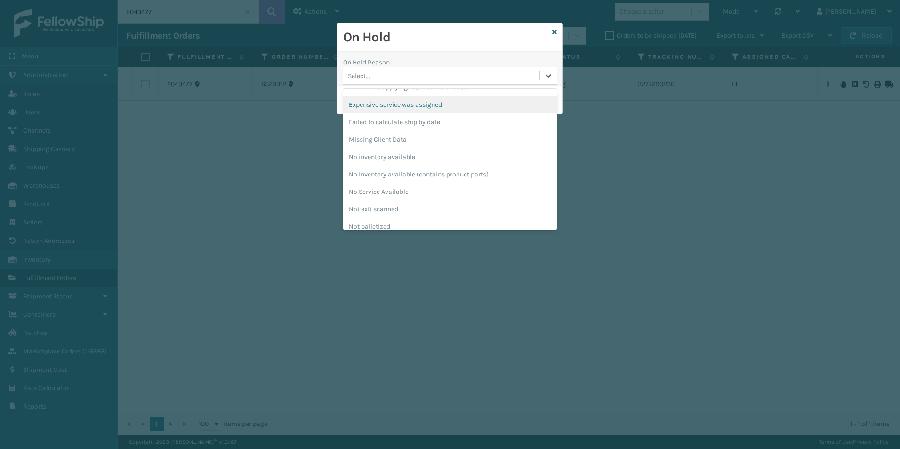
scroll to position [282, 0]
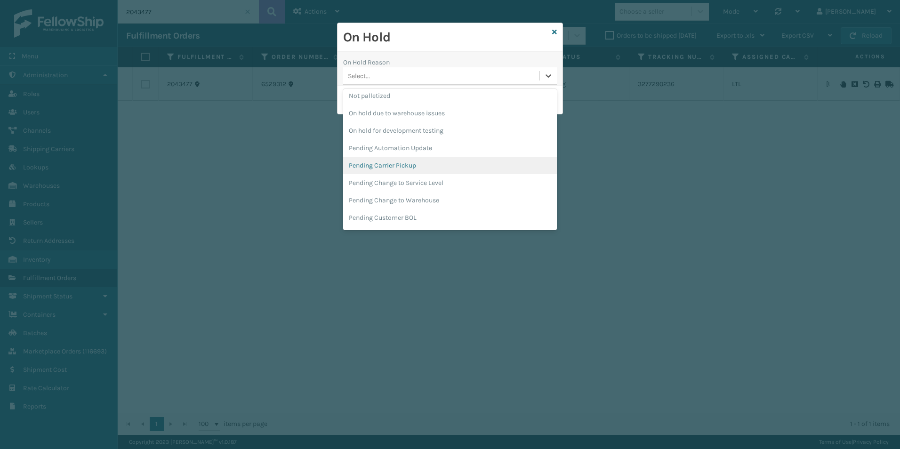
click at [380, 165] on div "Pending Carrier Pickup" at bounding box center [450, 165] width 214 height 17
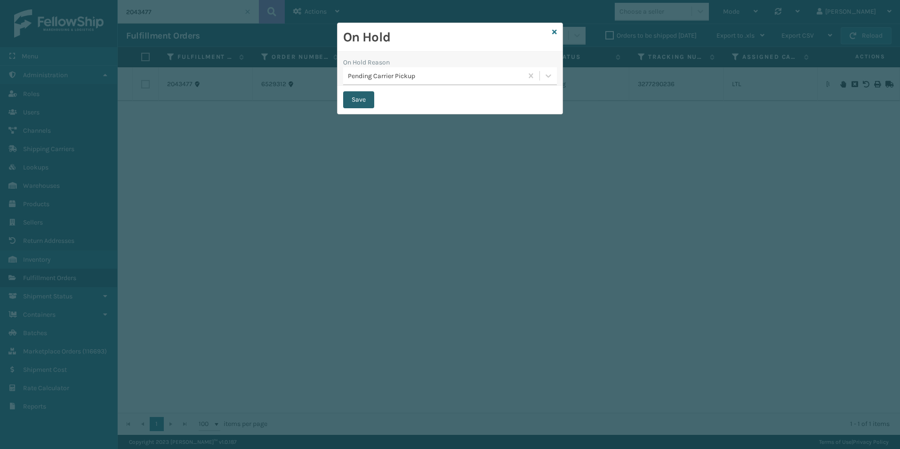
click at [356, 96] on button "Save" at bounding box center [358, 99] width 31 height 17
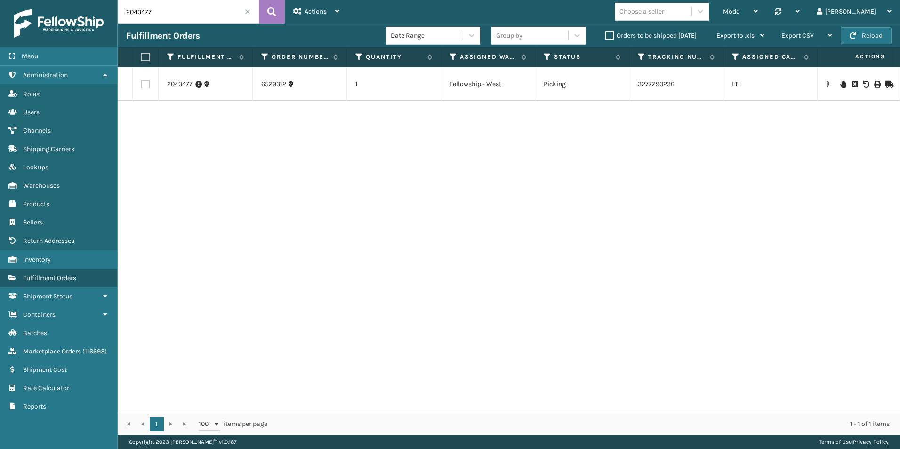
click at [181, 7] on input "2043477" at bounding box center [188, 12] width 141 height 24
drag, startPoint x: 138, startPoint y: 10, endPoint x: 160, endPoint y: 14, distance: 22.5
click at [160, 14] on input "2043477" at bounding box center [188, 12] width 141 height 24
click at [840, 84] on icon at bounding box center [843, 84] width 6 height 7
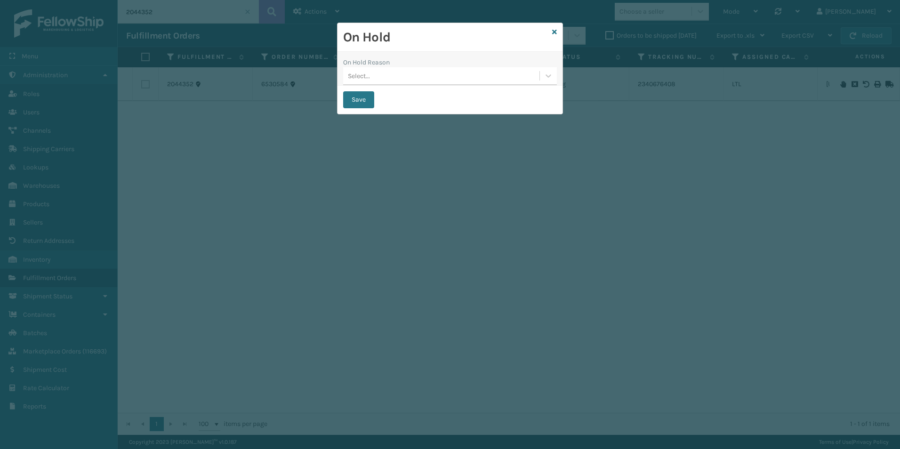
drag, startPoint x: 546, startPoint y: 78, endPoint x: 535, endPoint y: 82, distance: 11.6
click at [545, 77] on icon at bounding box center [548, 75] width 9 height 9
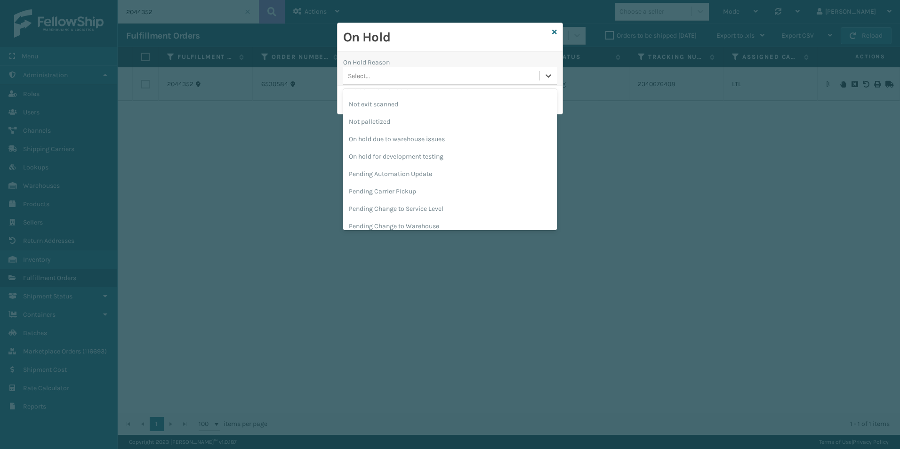
scroll to position [298, 0]
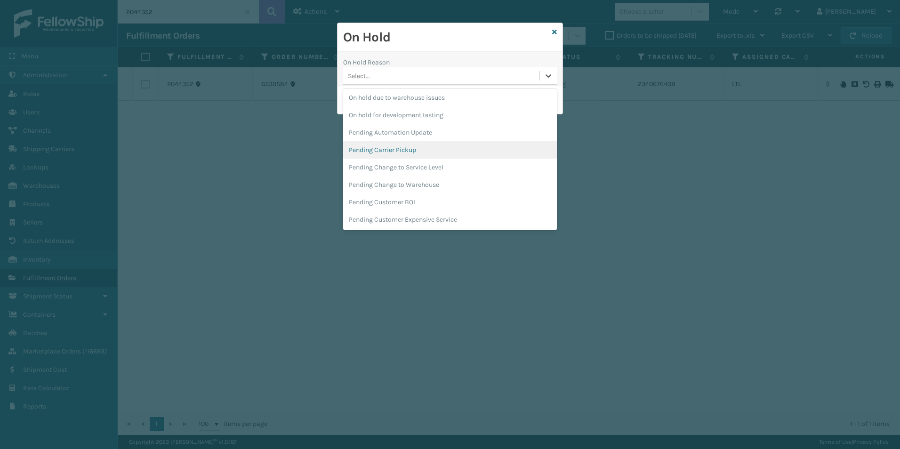
click at [411, 150] on div "Pending Carrier Pickup" at bounding box center [450, 149] width 214 height 17
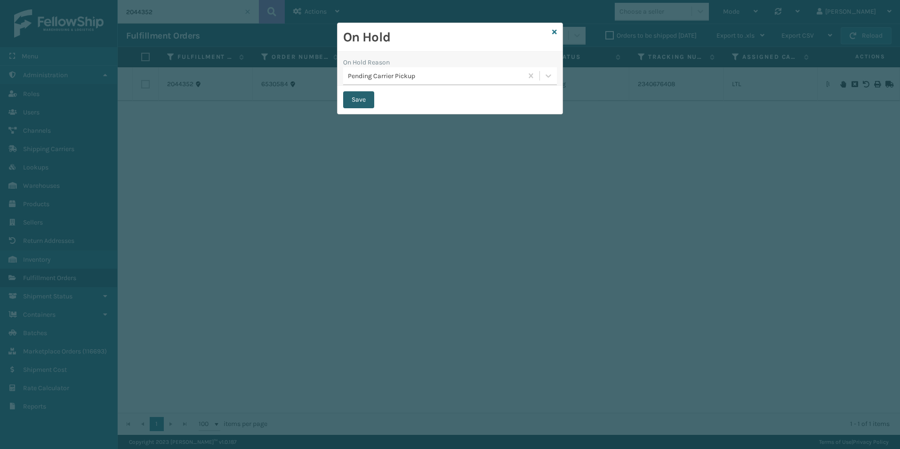
click at [361, 100] on button "Save" at bounding box center [358, 99] width 31 height 17
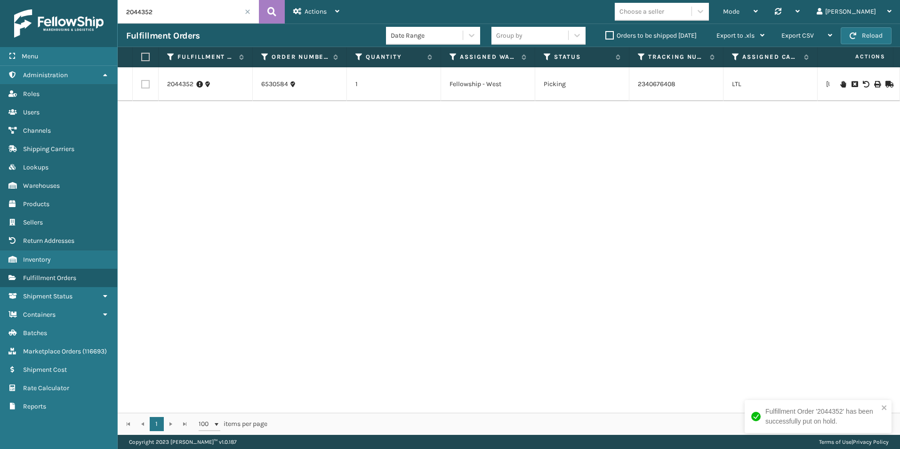
drag, startPoint x: 146, startPoint y: 13, endPoint x: 180, endPoint y: 16, distance: 34.0
click at [180, 16] on input "2044352" at bounding box center [188, 12] width 141 height 24
click at [840, 84] on icon at bounding box center [843, 84] width 6 height 7
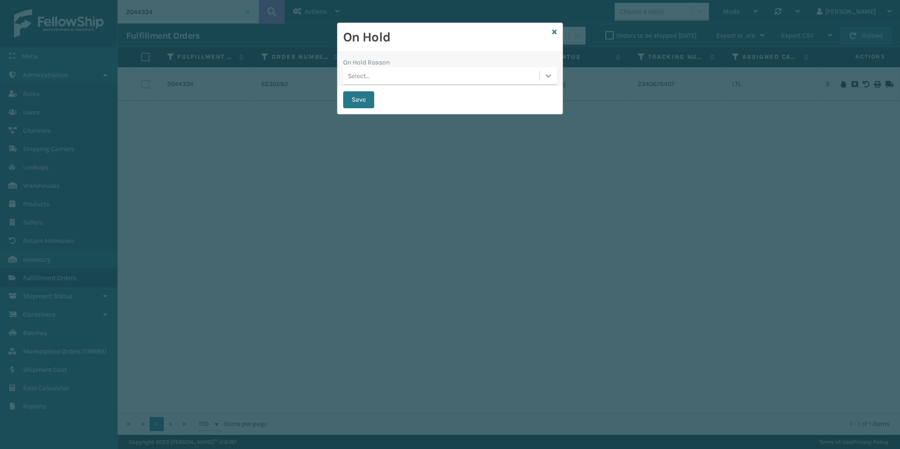
click at [545, 76] on icon at bounding box center [548, 75] width 9 height 9
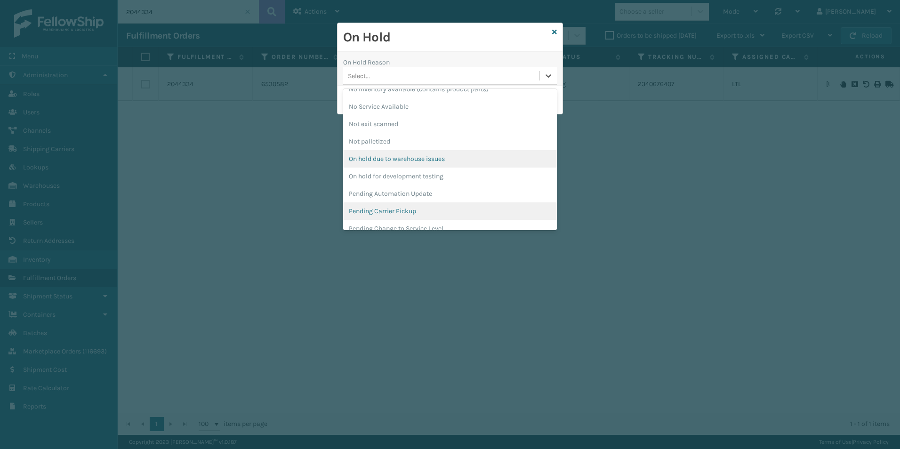
scroll to position [282, 0]
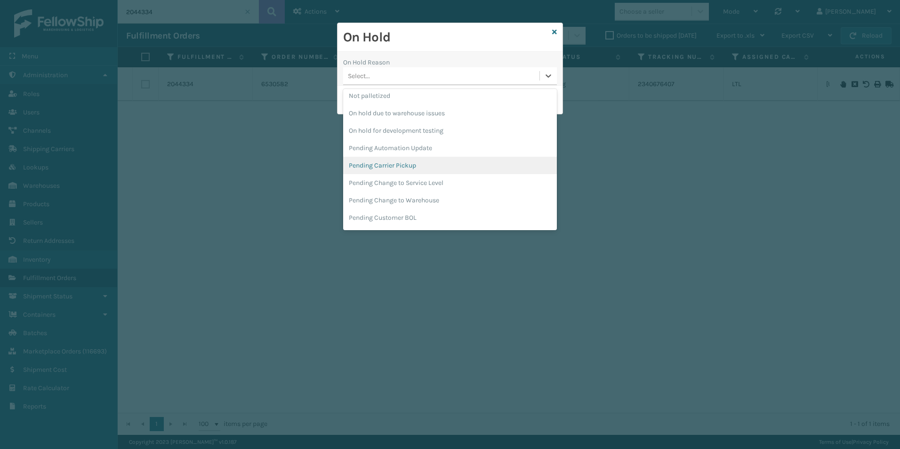
click at [393, 162] on div "Pending Carrier Pickup" at bounding box center [450, 165] width 214 height 17
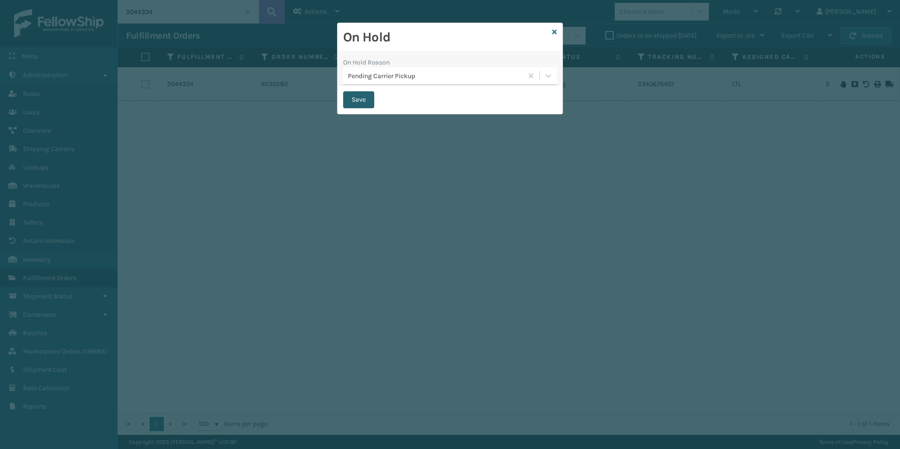
click at [361, 101] on button "Save" at bounding box center [358, 99] width 31 height 17
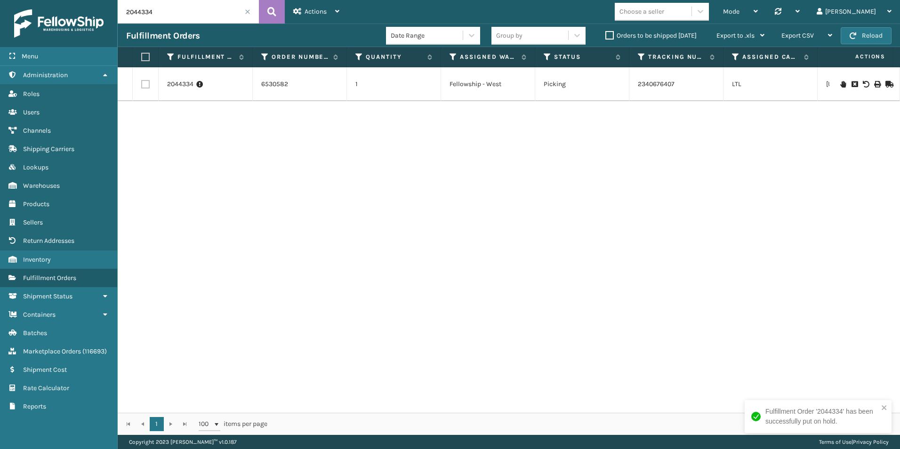
drag, startPoint x: 141, startPoint y: 12, endPoint x: 156, endPoint y: 13, distance: 14.7
click at [156, 13] on input "2044334" at bounding box center [188, 12] width 141 height 24
click at [840, 82] on icon at bounding box center [843, 84] width 6 height 7
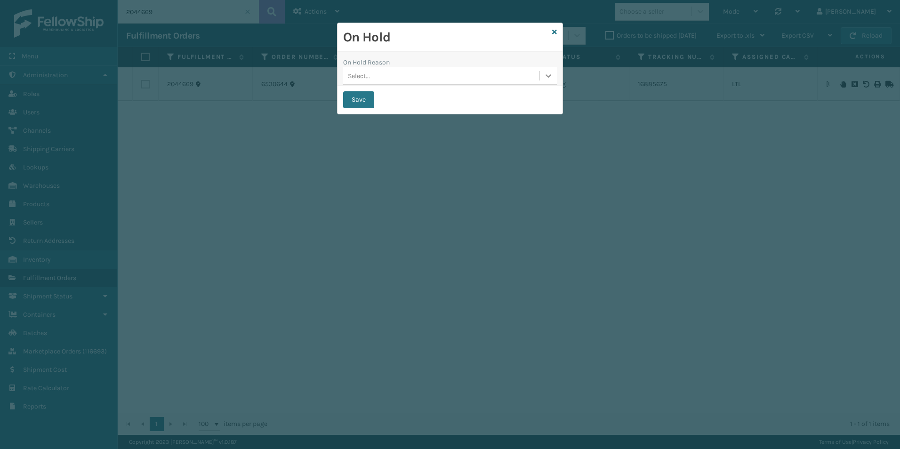
click at [549, 77] on icon at bounding box center [548, 75] width 9 height 9
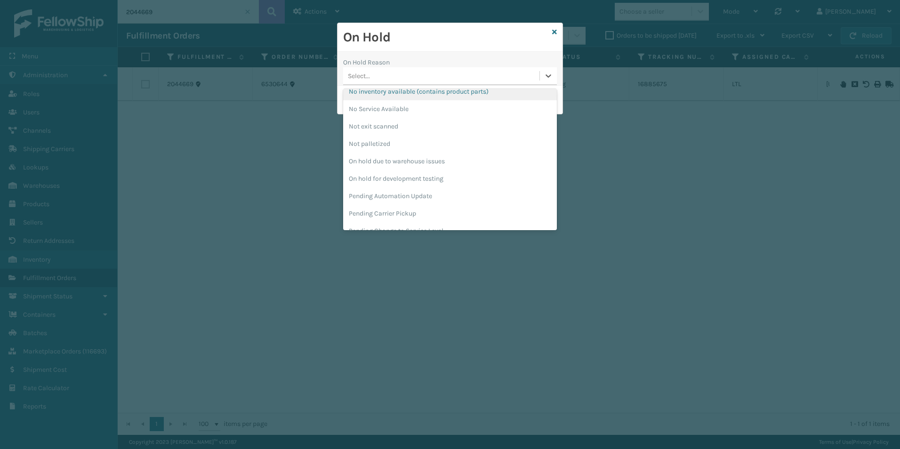
scroll to position [282, 0]
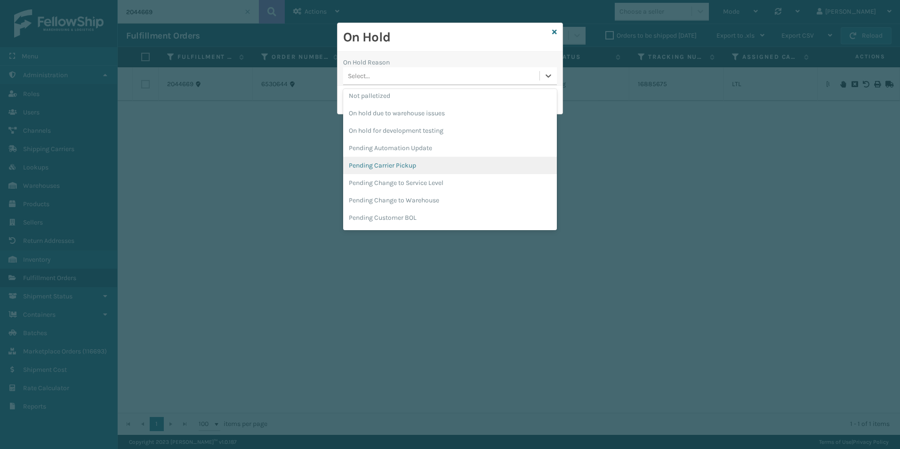
click at [393, 163] on div "Pending Carrier Pickup" at bounding box center [450, 165] width 214 height 17
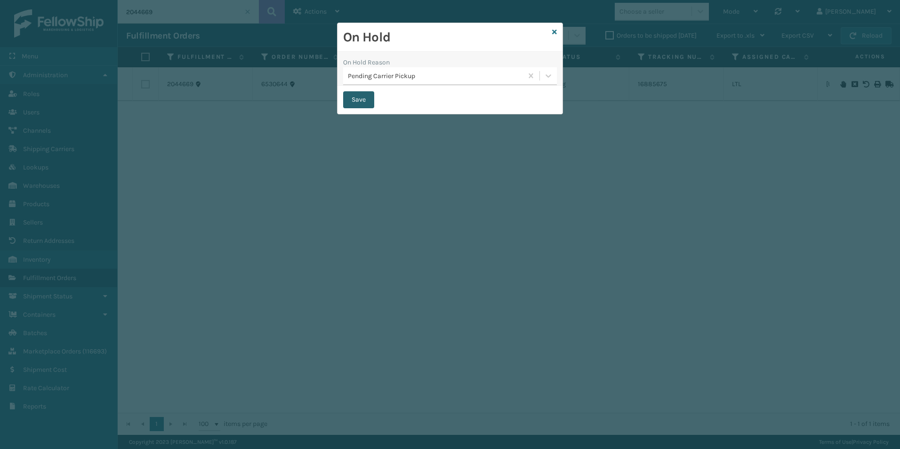
click at [364, 98] on button "Save" at bounding box center [358, 99] width 31 height 17
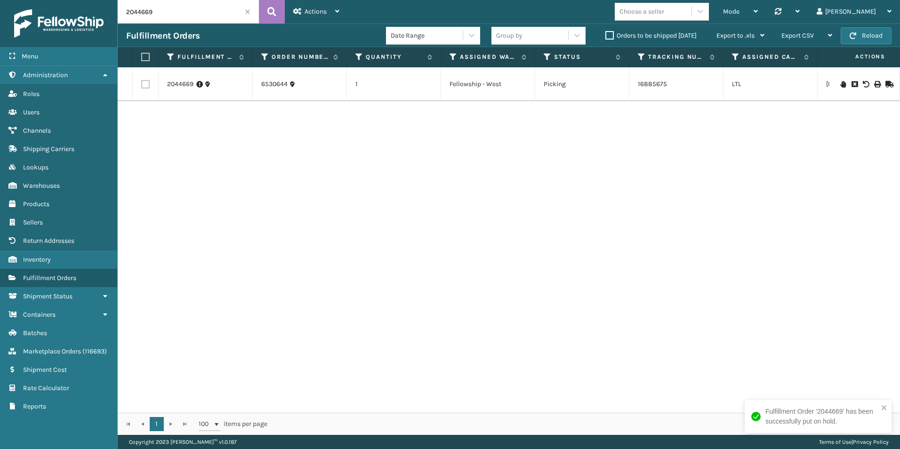
drag, startPoint x: 147, startPoint y: 11, endPoint x: 179, endPoint y: 16, distance: 32.0
click at [175, 16] on input "2044669" at bounding box center [188, 12] width 141 height 24
click at [840, 84] on icon at bounding box center [843, 84] width 6 height 7
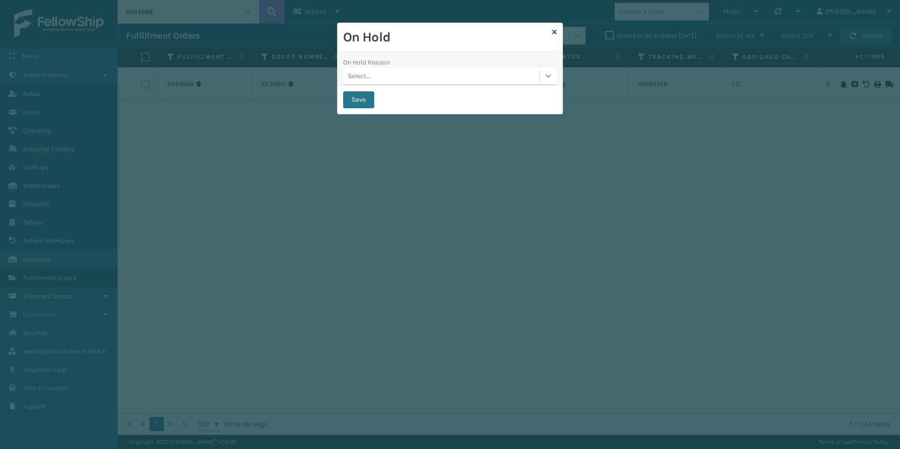
click at [549, 73] on icon at bounding box center [548, 75] width 9 height 9
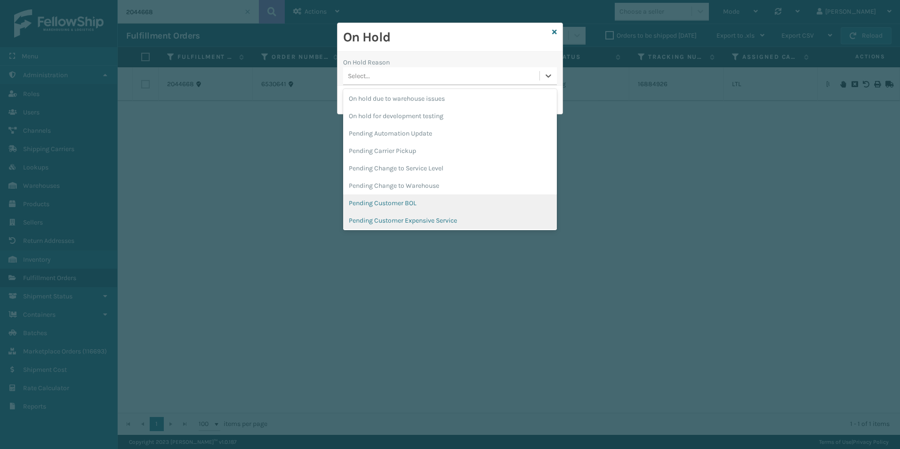
scroll to position [298, 0]
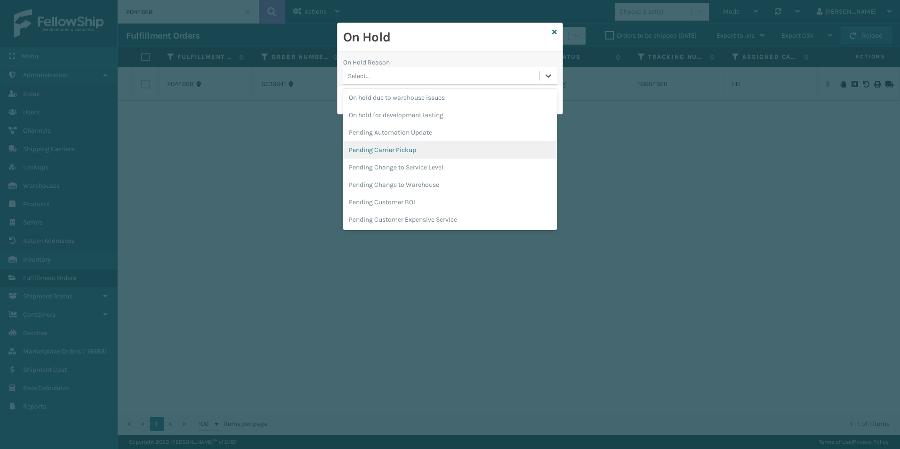
click at [407, 146] on div "Pending Carrier Pickup" at bounding box center [450, 149] width 214 height 17
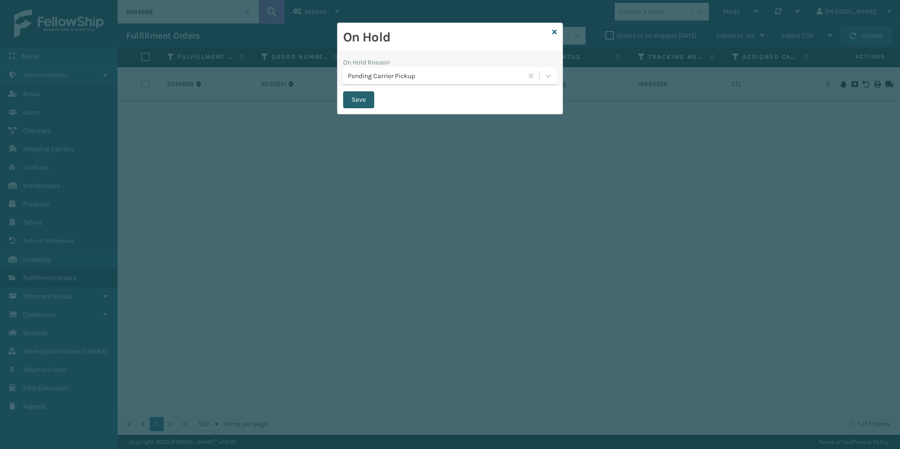
click at [353, 99] on button "Save" at bounding box center [358, 99] width 31 height 17
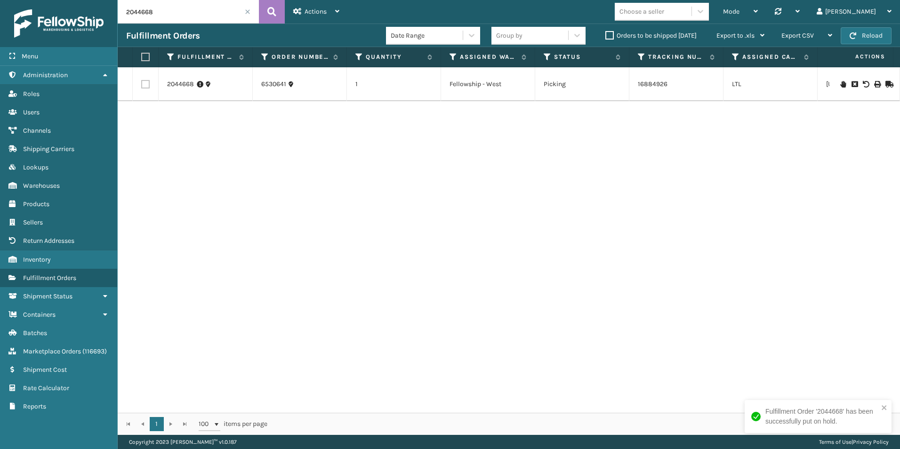
drag, startPoint x: 149, startPoint y: 12, endPoint x: 155, endPoint y: 13, distance: 6.1
click at [154, 13] on input "2044668" at bounding box center [188, 12] width 141 height 24
click at [840, 83] on icon at bounding box center [843, 84] width 6 height 7
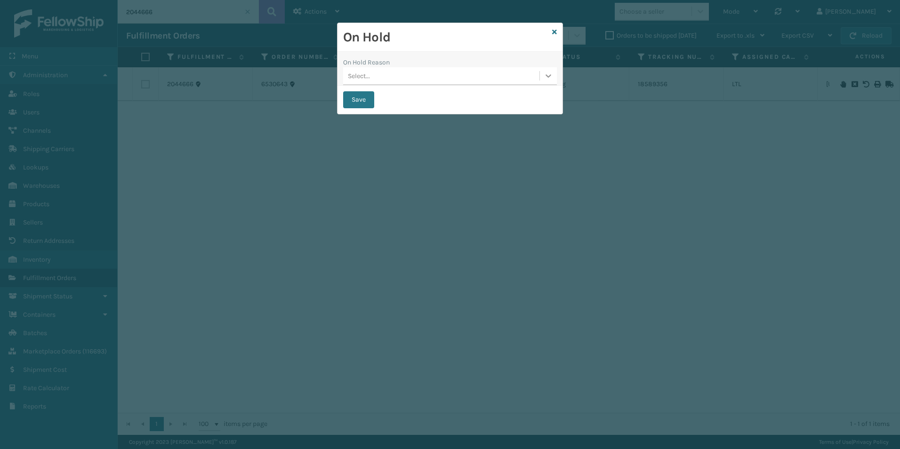
click at [551, 76] on icon at bounding box center [548, 75] width 9 height 9
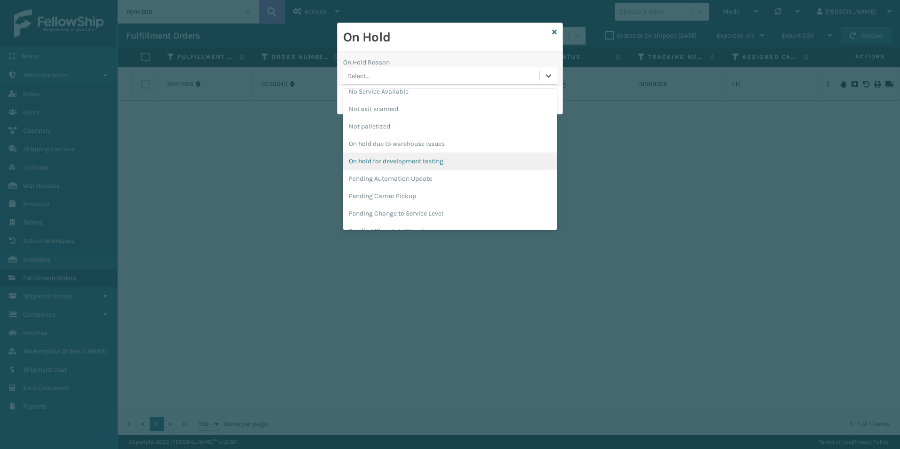
scroll to position [282, 0]
click at [389, 165] on div "Pending Carrier Pickup" at bounding box center [450, 165] width 214 height 17
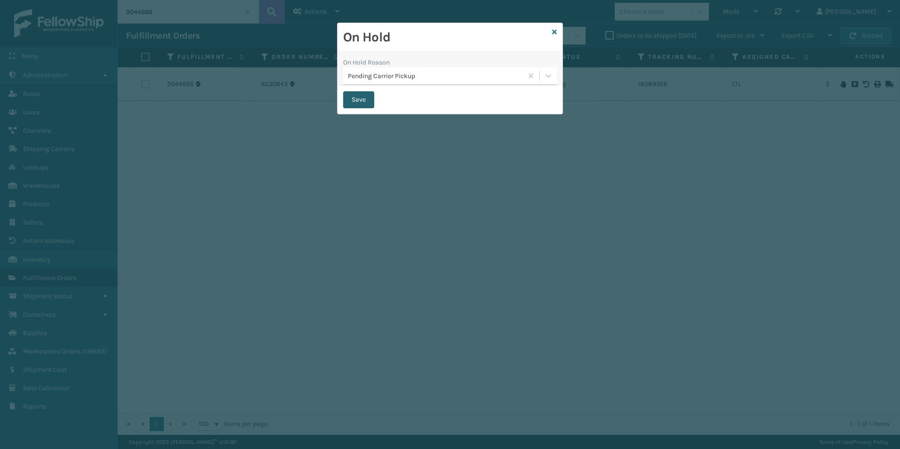
click at [359, 97] on button "Save" at bounding box center [358, 99] width 31 height 17
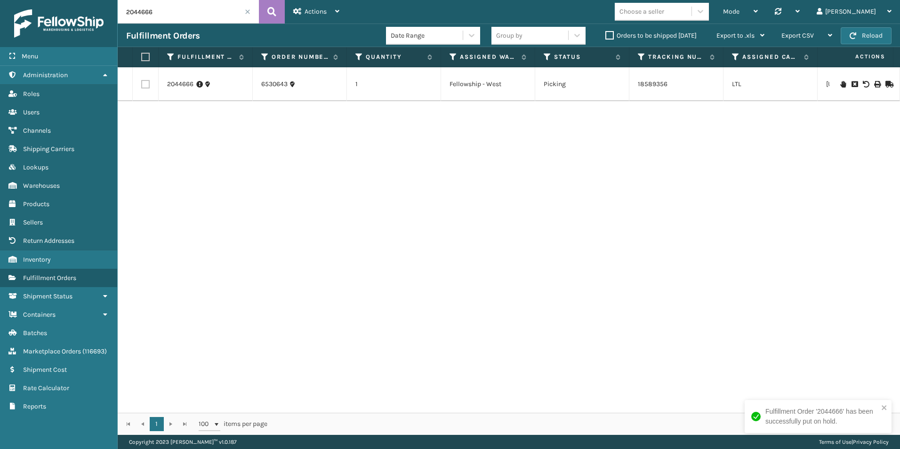
drag, startPoint x: 148, startPoint y: 12, endPoint x: 180, endPoint y: 20, distance: 32.4
click at [156, 16] on input "2044666" at bounding box center [188, 12] width 141 height 24
click at [840, 85] on icon at bounding box center [843, 84] width 6 height 7
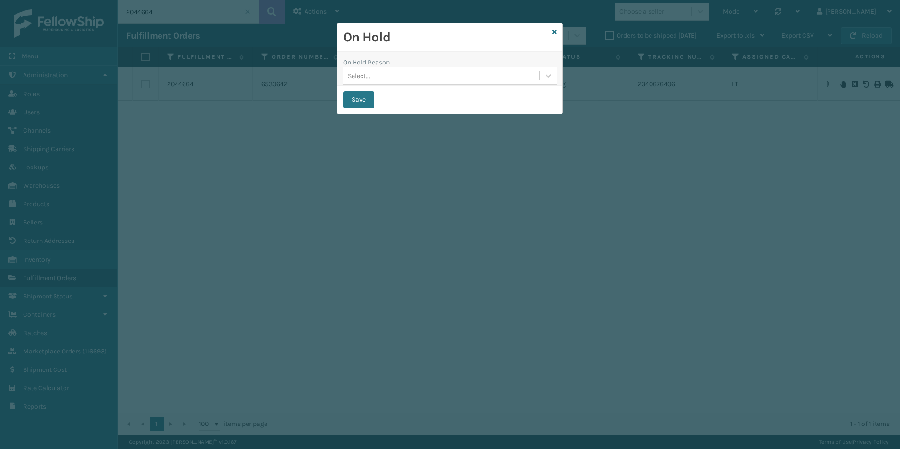
drag, startPoint x: 547, startPoint y: 77, endPoint x: 540, endPoint y: 85, distance: 10.3
click at [546, 77] on icon at bounding box center [548, 75] width 9 height 9
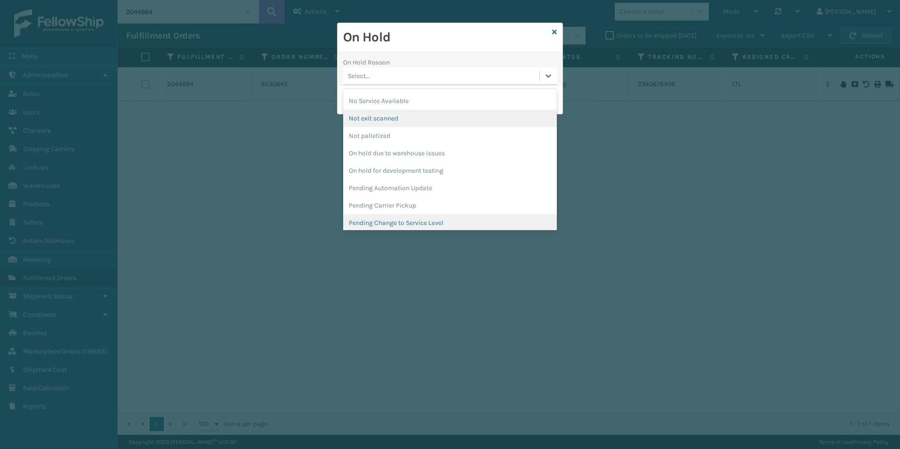
scroll to position [298, 0]
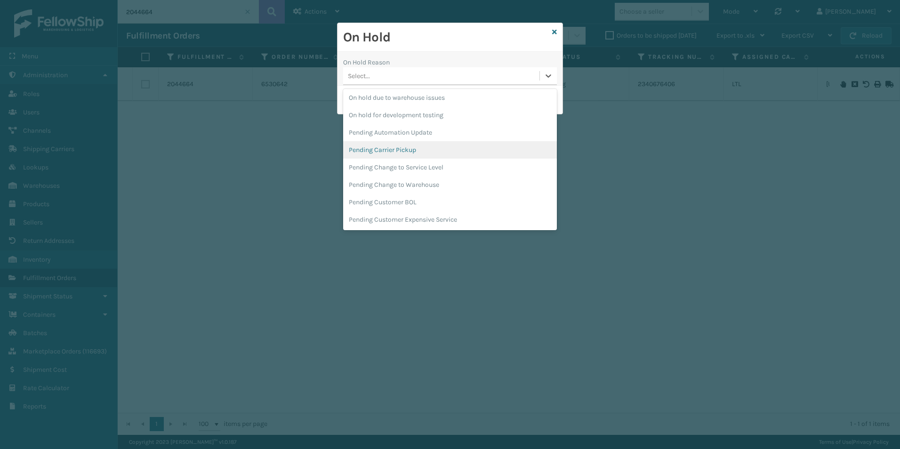
click at [398, 151] on div "Pending Carrier Pickup" at bounding box center [450, 149] width 214 height 17
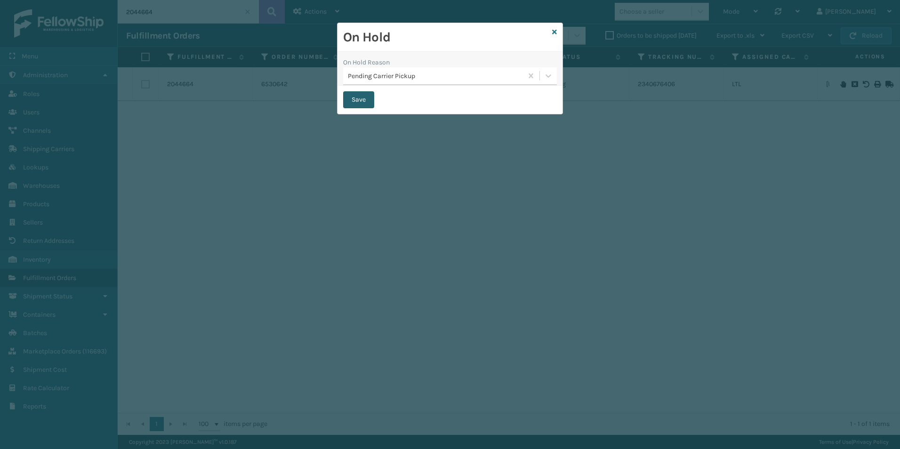
click at [350, 93] on button "Save" at bounding box center [358, 99] width 31 height 17
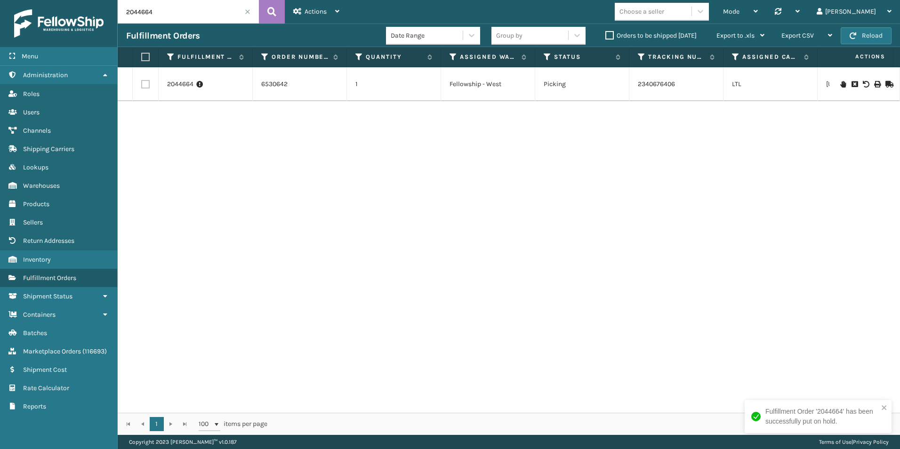
drag, startPoint x: 148, startPoint y: 12, endPoint x: 160, endPoint y: 12, distance: 12.2
click at [160, 12] on input "2044664" at bounding box center [188, 12] width 141 height 24
click at [840, 82] on icon at bounding box center [843, 84] width 6 height 7
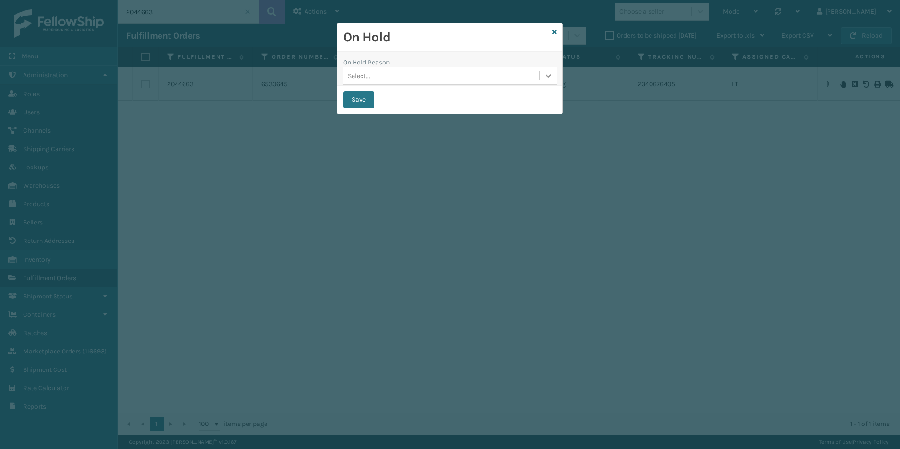
click at [547, 76] on icon at bounding box center [548, 75] width 9 height 9
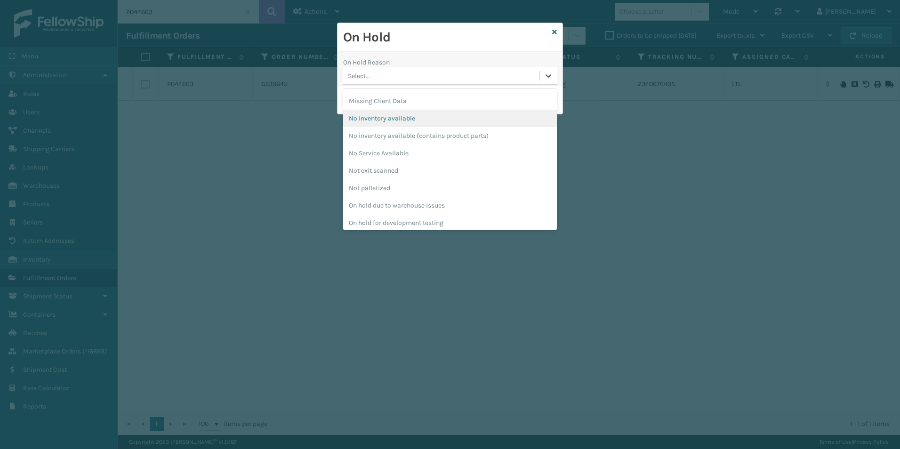
scroll to position [282, 0]
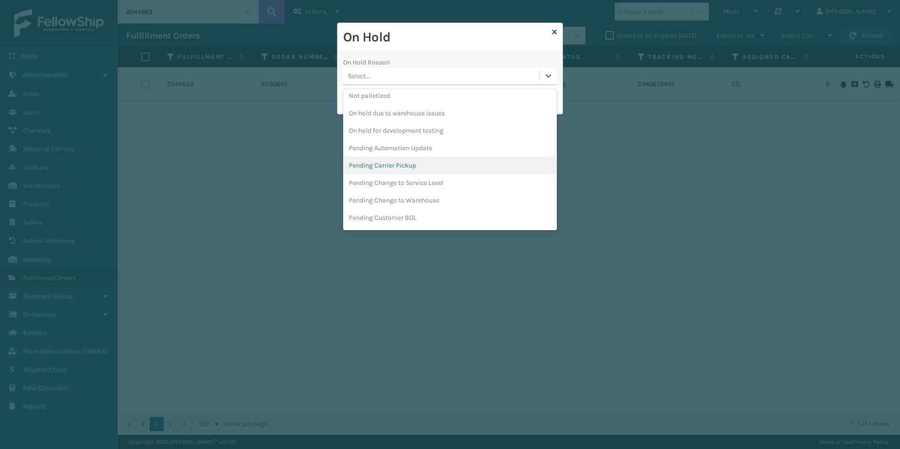
click at [389, 168] on div "Pending Carrier Pickup" at bounding box center [450, 165] width 214 height 17
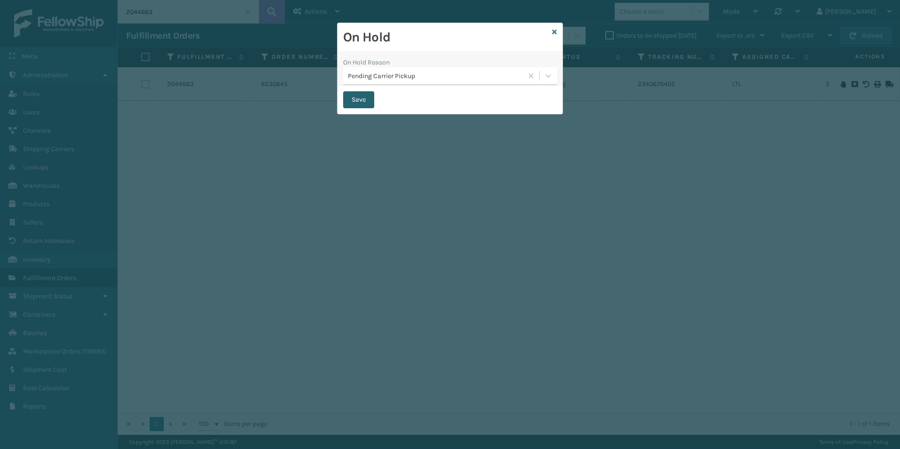
click at [355, 95] on button "Save" at bounding box center [358, 99] width 31 height 17
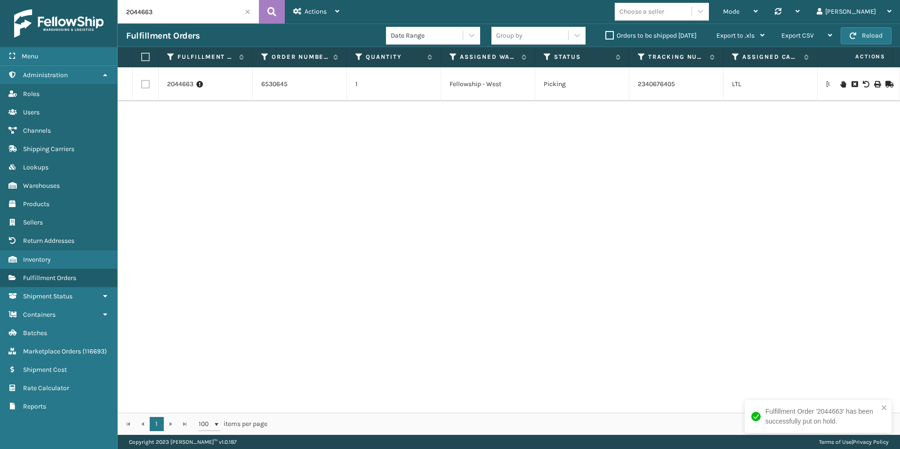
drag, startPoint x: 150, startPoint y: 14, endPoint x: 156, endPoint y: 14, distance: 6.6
click at [156, 14] on input "2044663" at bounding box center [188, 12] width 141 height 24
click at [840, 81] on icon at bounding box center [843, 84] width 6 height 7
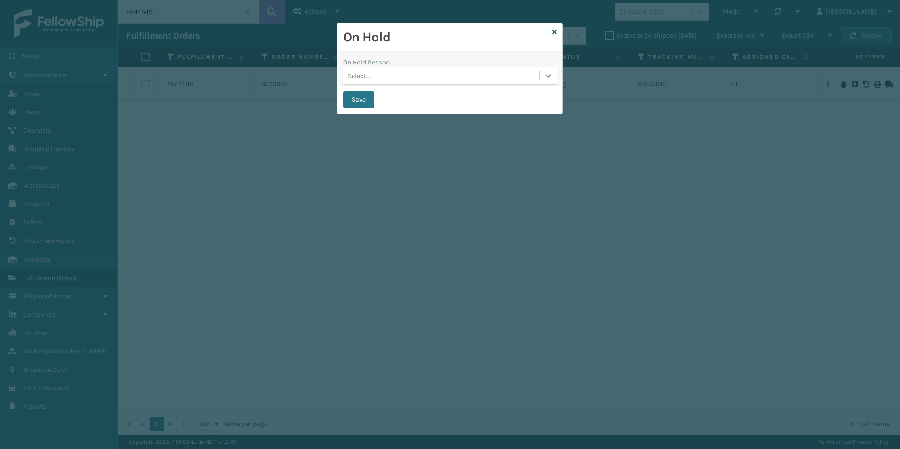
click at [546, 75] on icon at bounding box center [548, 75] width 6 height 3
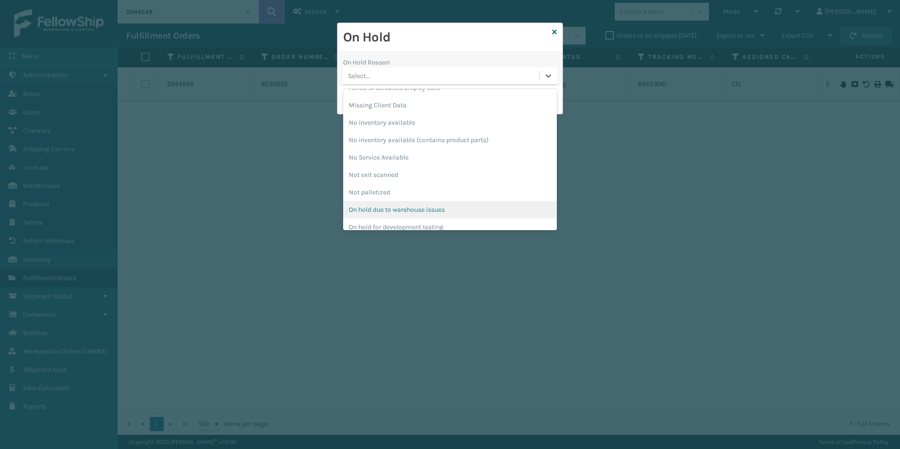
scroll to position [235, 0]
click at [418, 210] on div "Pending Carrier Pickup" at bounding box center [450, 212] width 214 height 17
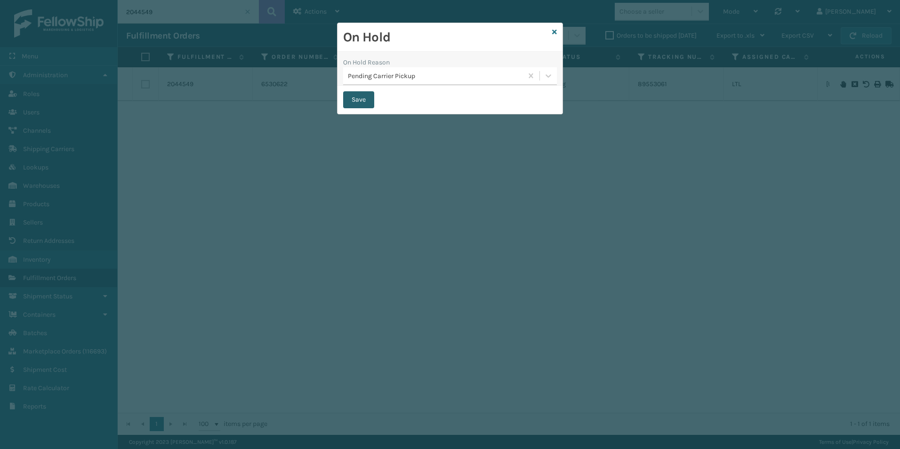
click at [355, 97] on button "Save" at bounding box center [358, 99] width 31 height 17
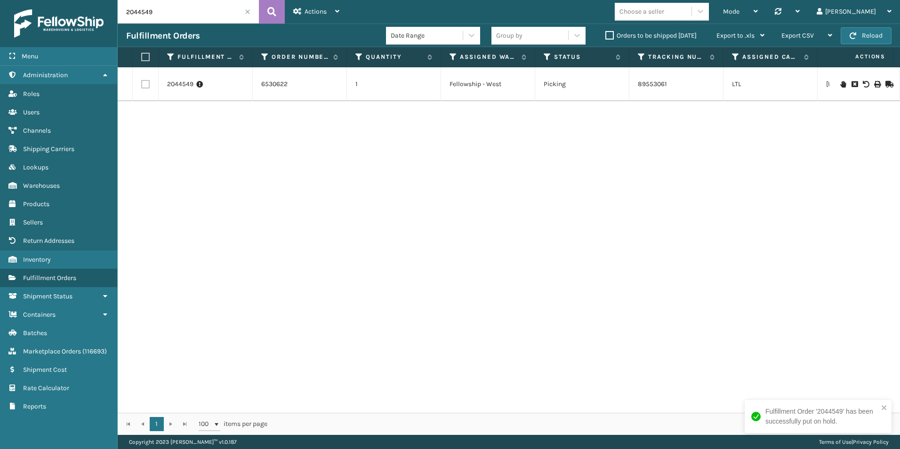
drag, startPoint x: 146, startPoint y: 13, endPoint x: 158, endPoint y: 13, distance: 11.8
click at [158, 13] on input "2044549" at bounding box center [188, 12] width 141 height 24
click at [840, 82] on icon at bounding box center [843, 84] width 6 height 7
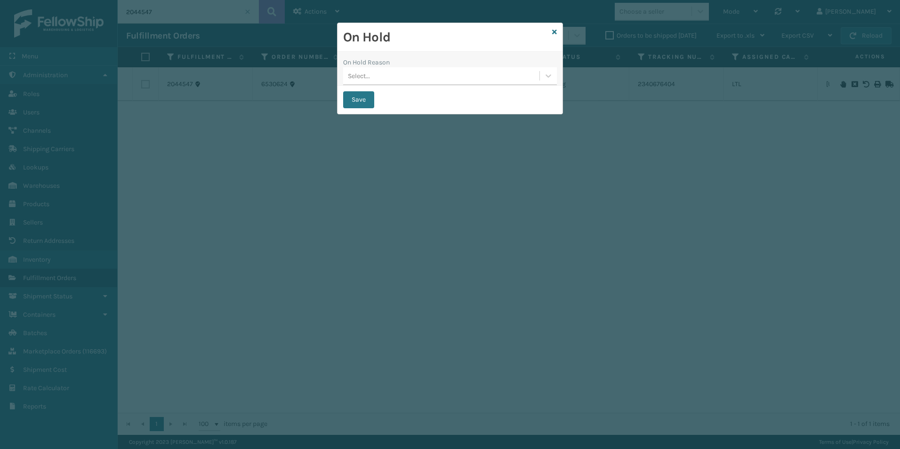
drag, startPoint x: 547, startPoint y: 73, endPoint x: 545, endPoint y: 85, distance: 12.4
click at [547, 72] on icon at bounding box center [548, 75] width 9 height 9
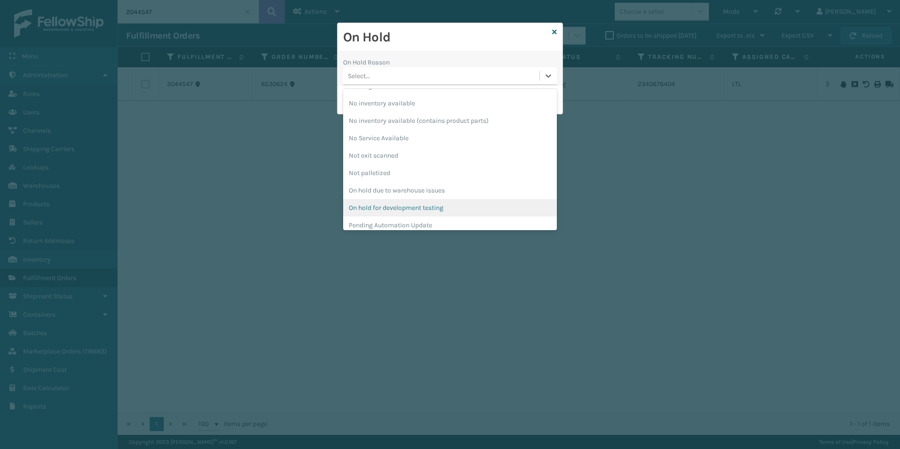
scroll to position [235, 0]
click at [378, 209] on div "Pending Carrier Pickup" at bounding box center [450, 212] width 214 height 17
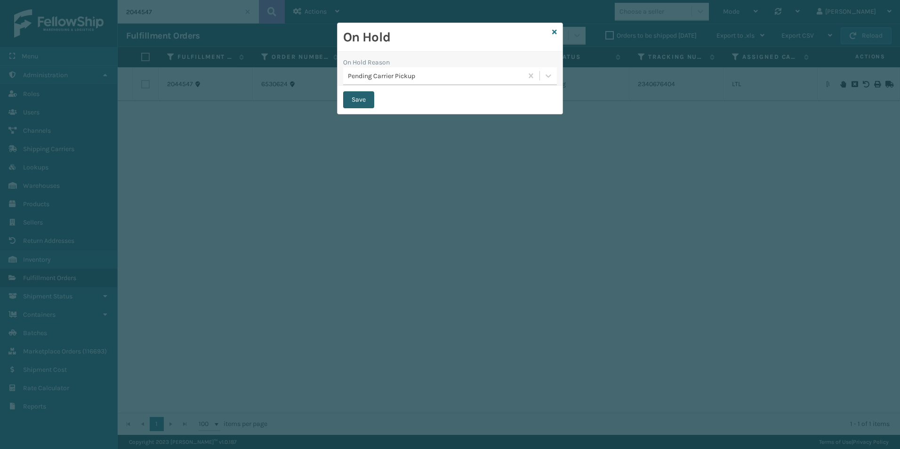
click at [355, 96] on button "Save" at bounding box center [358, 99] width 31 height 17
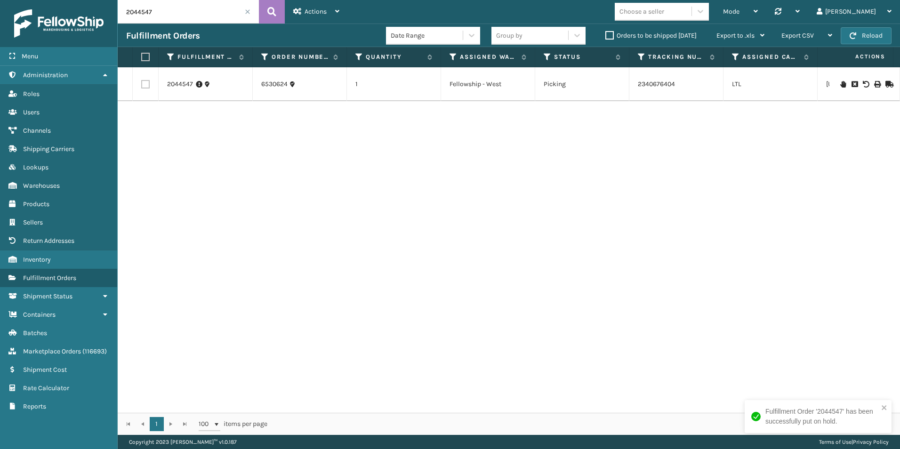
drag, startPoint x: 141, startPoint y: 13, endPoint x: 178, endPoint y: 16, distance: 37.3
click at [178, 16] on input "2044547" at bounding box center [188, 12] width 141 height 24
click at [840, 82] on icon at bounding box center [843, 84] width 6 height 7
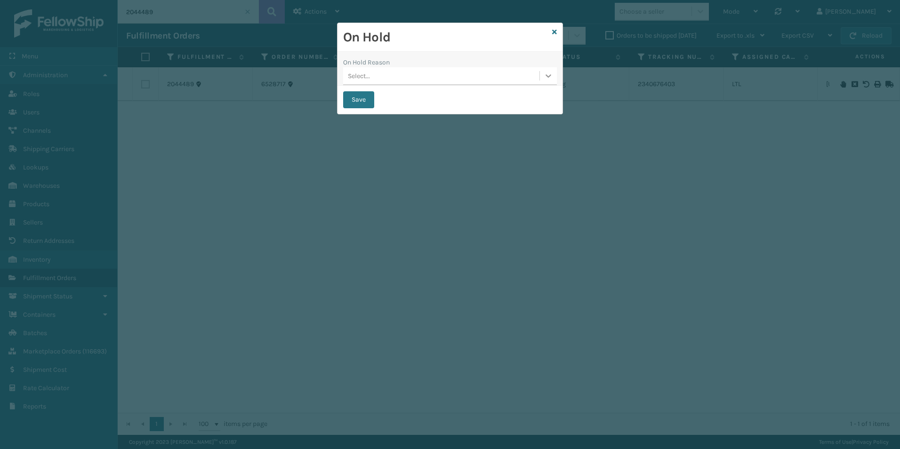
click at [545, 76] on icon at bounding box center [548, 75] width 9 height 9
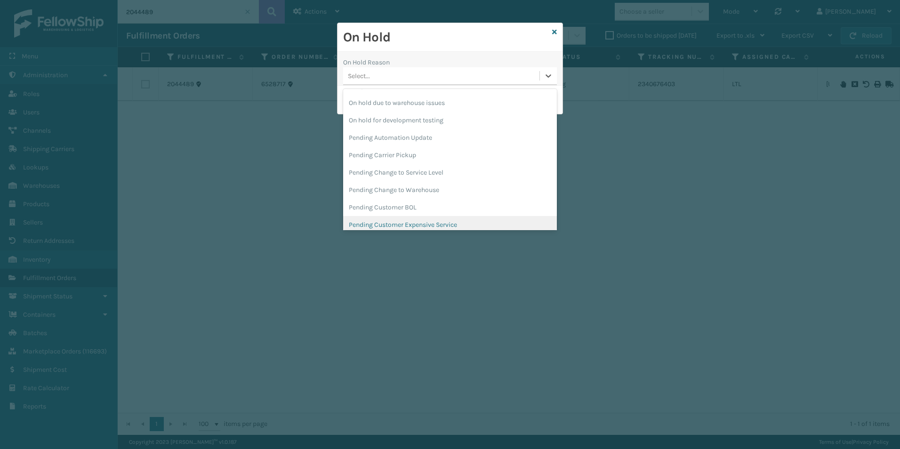
scroll to position [298, 0]
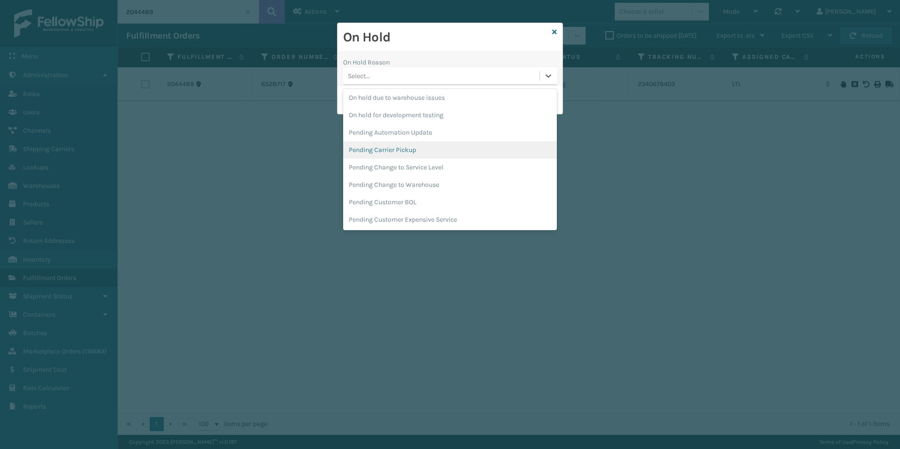
click at [408, 151] on div "Pending Carrier Pickup" at bounding box center [450, 149] width 214 height 17
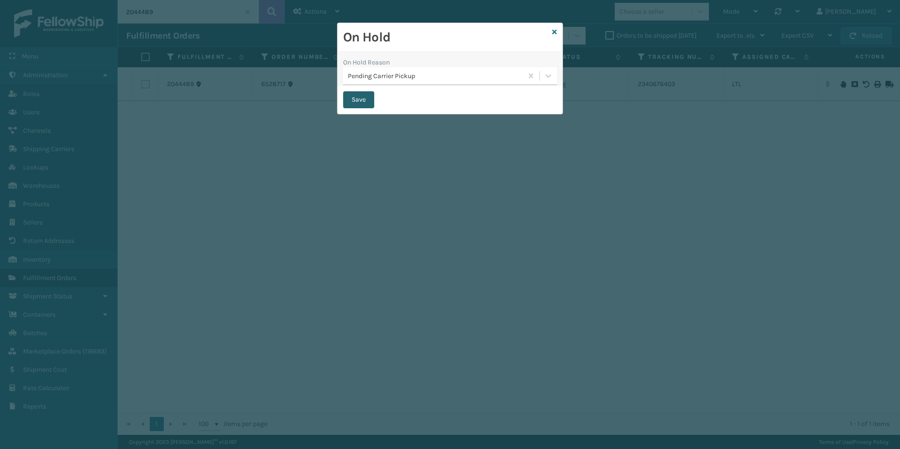
click at [357, 100] on button "Save" at bounding box center [358, 99] width 31 height 17
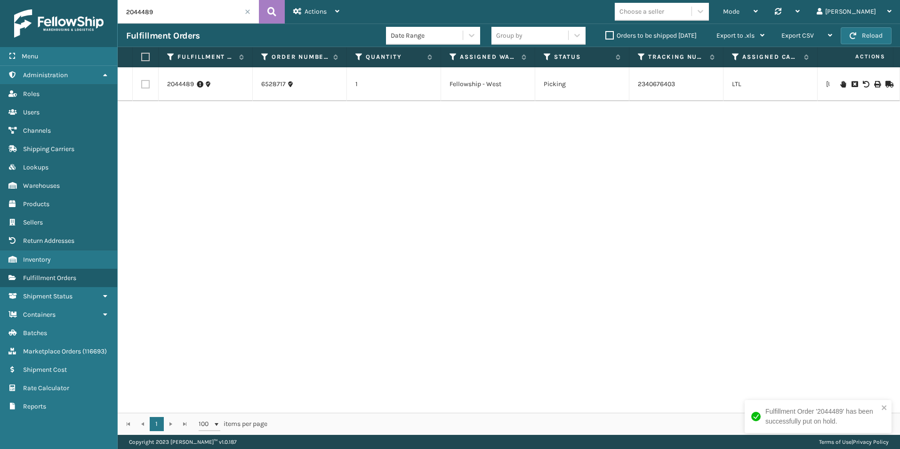
drag, startPoint x: 139, startPoint y: 13, endPoint x: 174, endPoint y: 14, distance: 34.8
click at [174, 14] on input "2044489" at bounding box center [188, 12] width 141 height 24
type input "2042415"
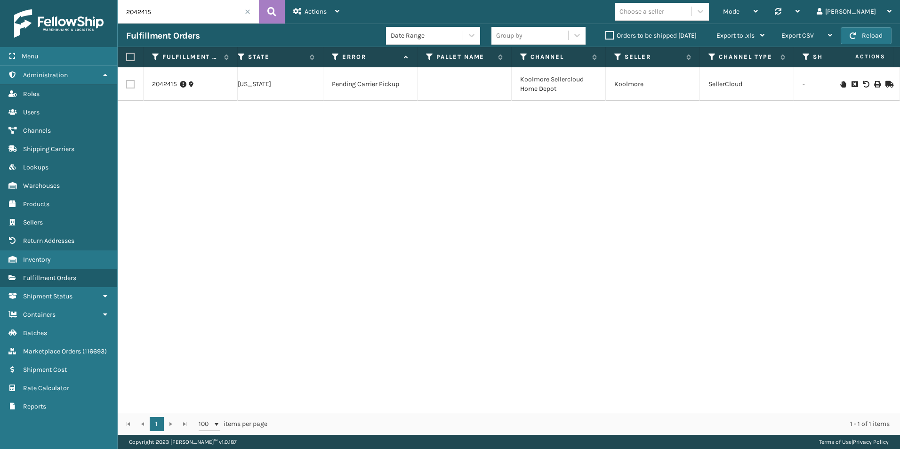
scroll to position [0, 583]
